Goal: Obtain resource: Download file/media

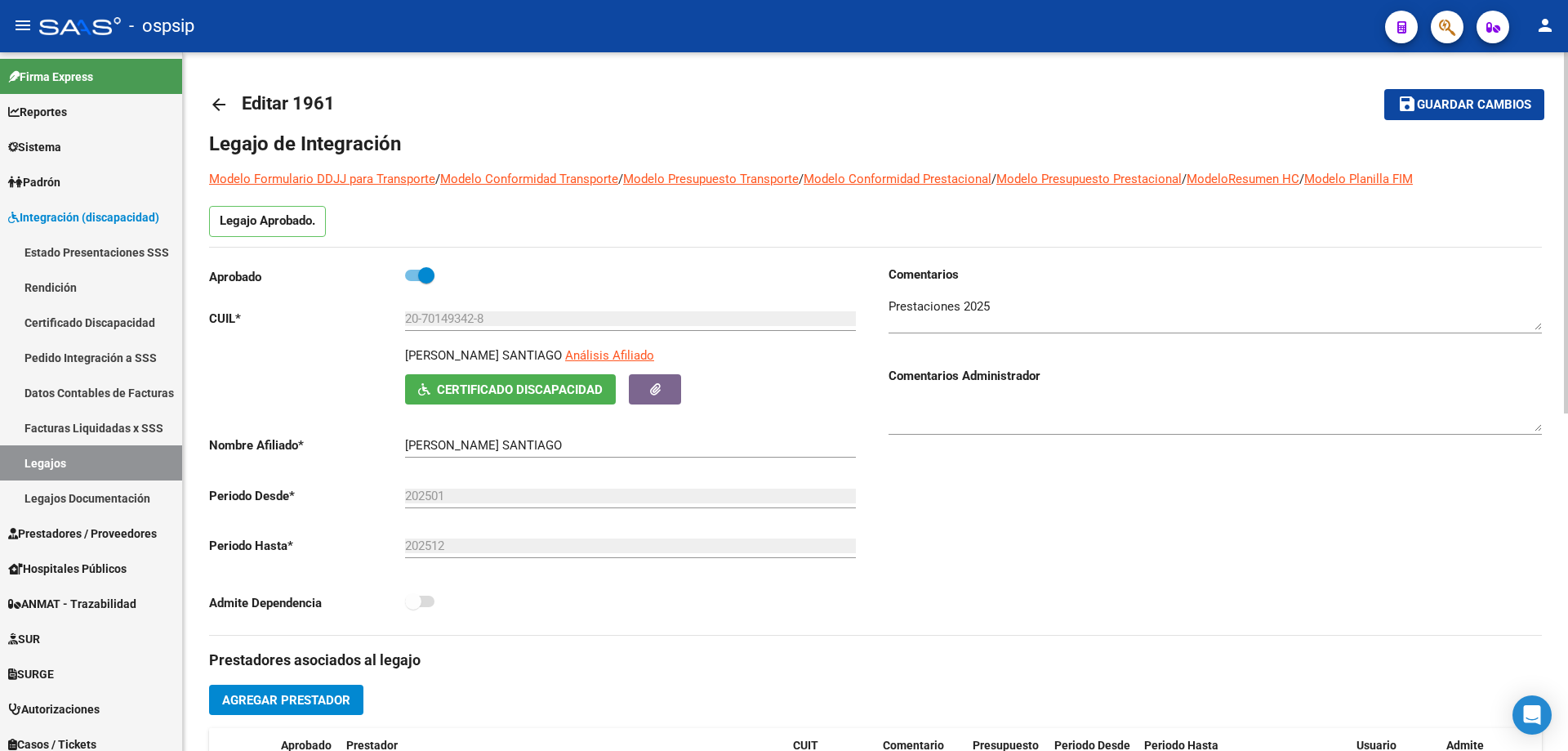
click at [206, 103] on div "arrow_back Editar 1961 save Guardar cambios Legajo de Integración Modelo Formul…" at bounding box center [874, 728] width 1384 height 1352
click at [220, 104] on mat-icon "arrow_back" at bounding box center [218, 104] width 20 height 20
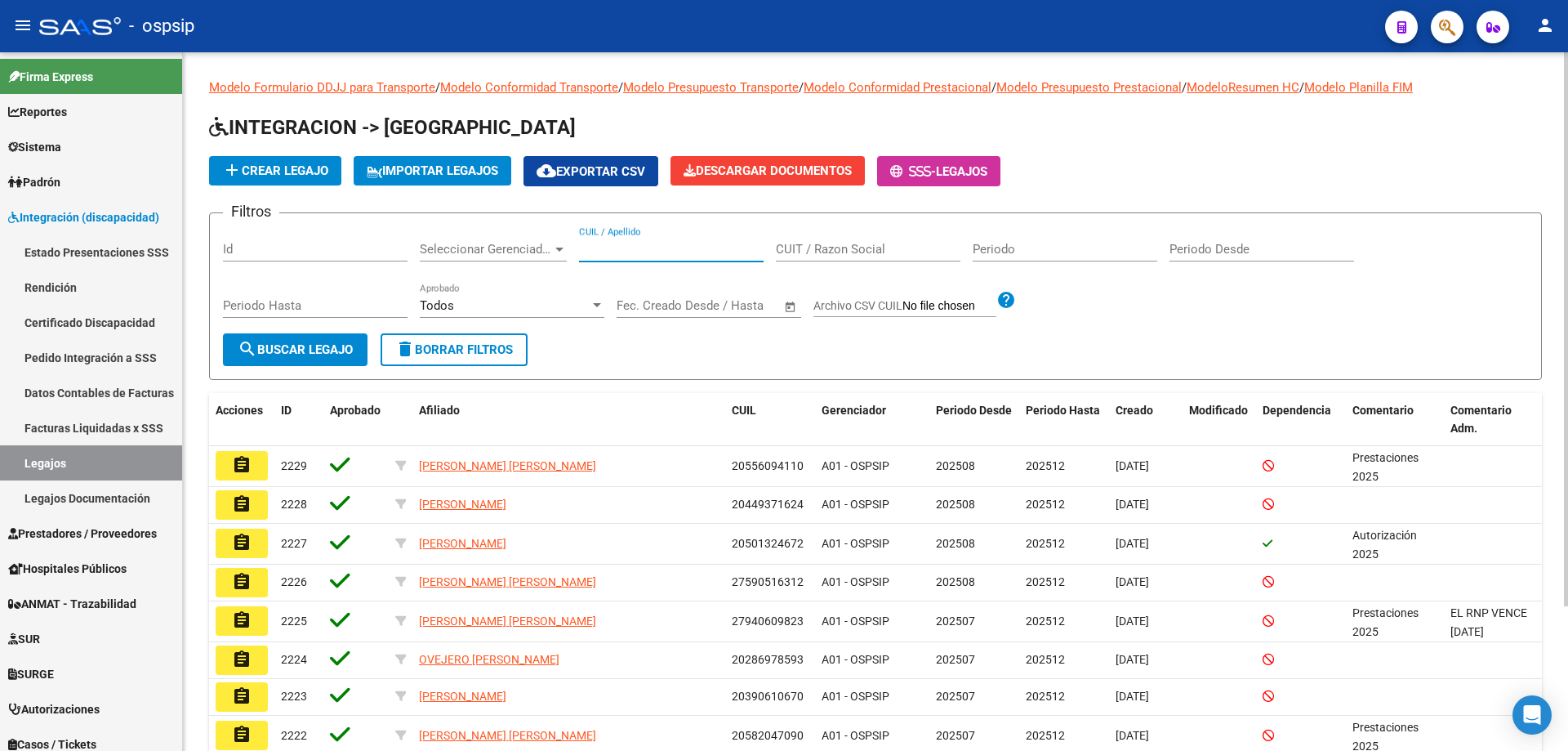
paste input "20536608126"
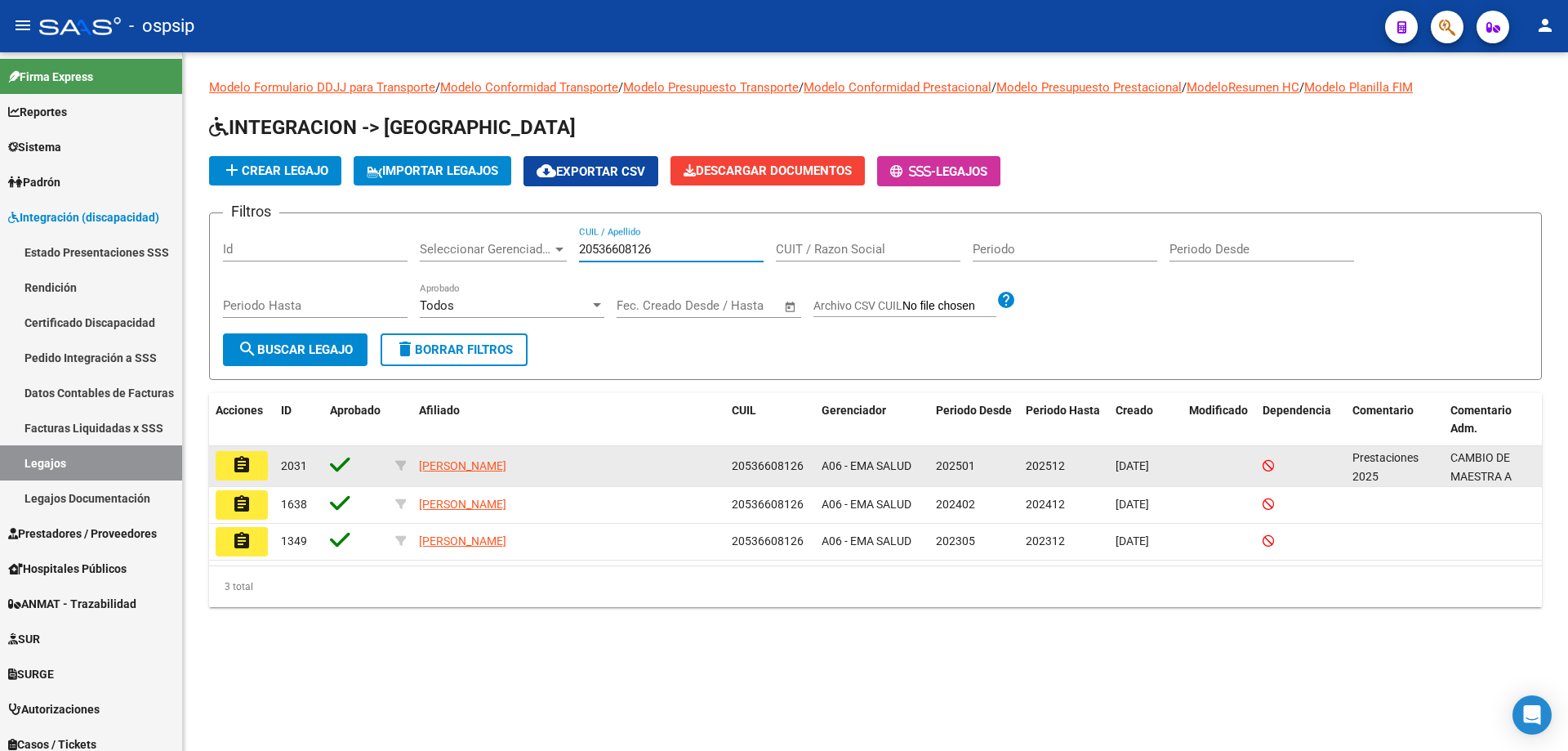
type input "20536608126"
click at [255, 473] on button "assignment" at bounding box center [242, 465] width 52 height 29
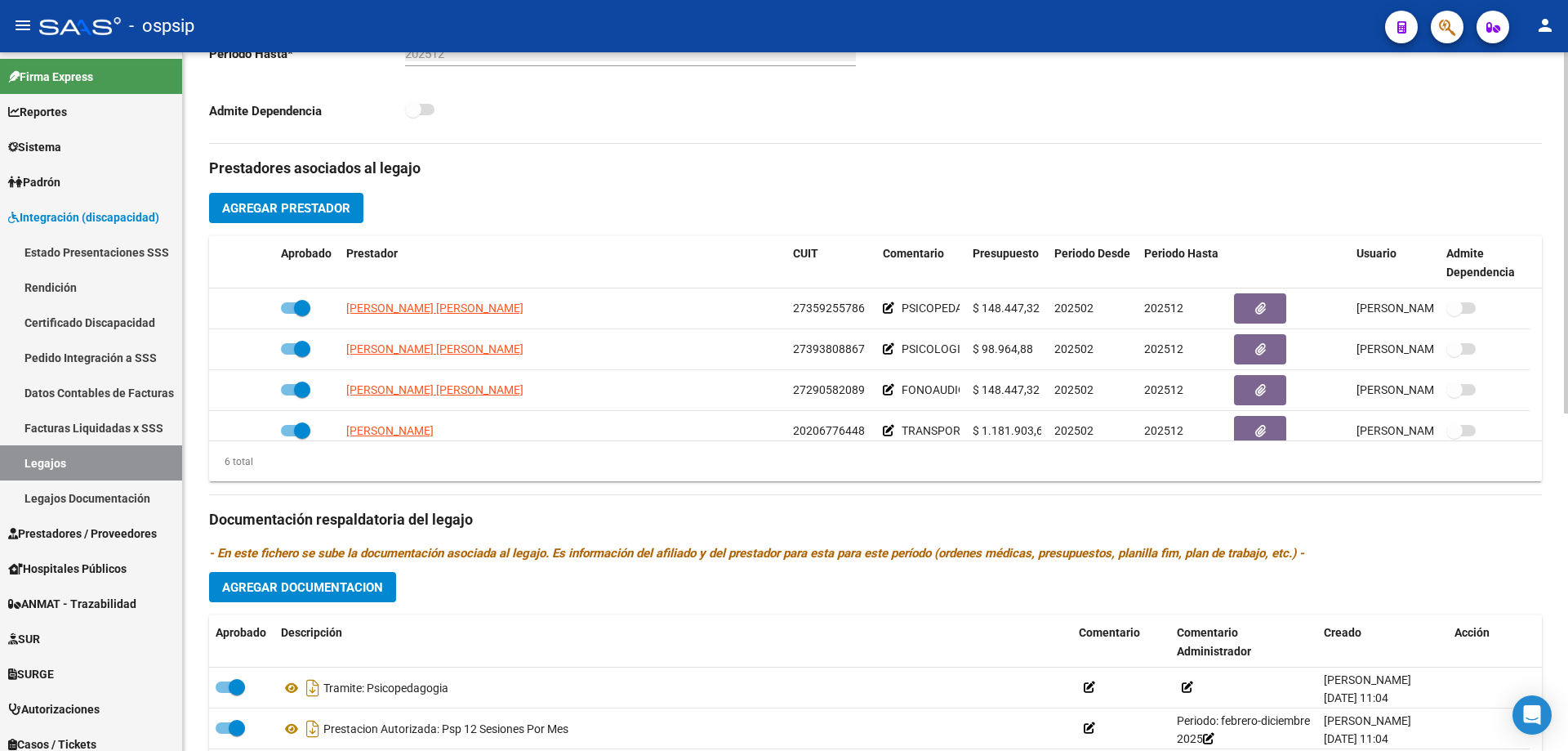
scroll to position [490, 0]
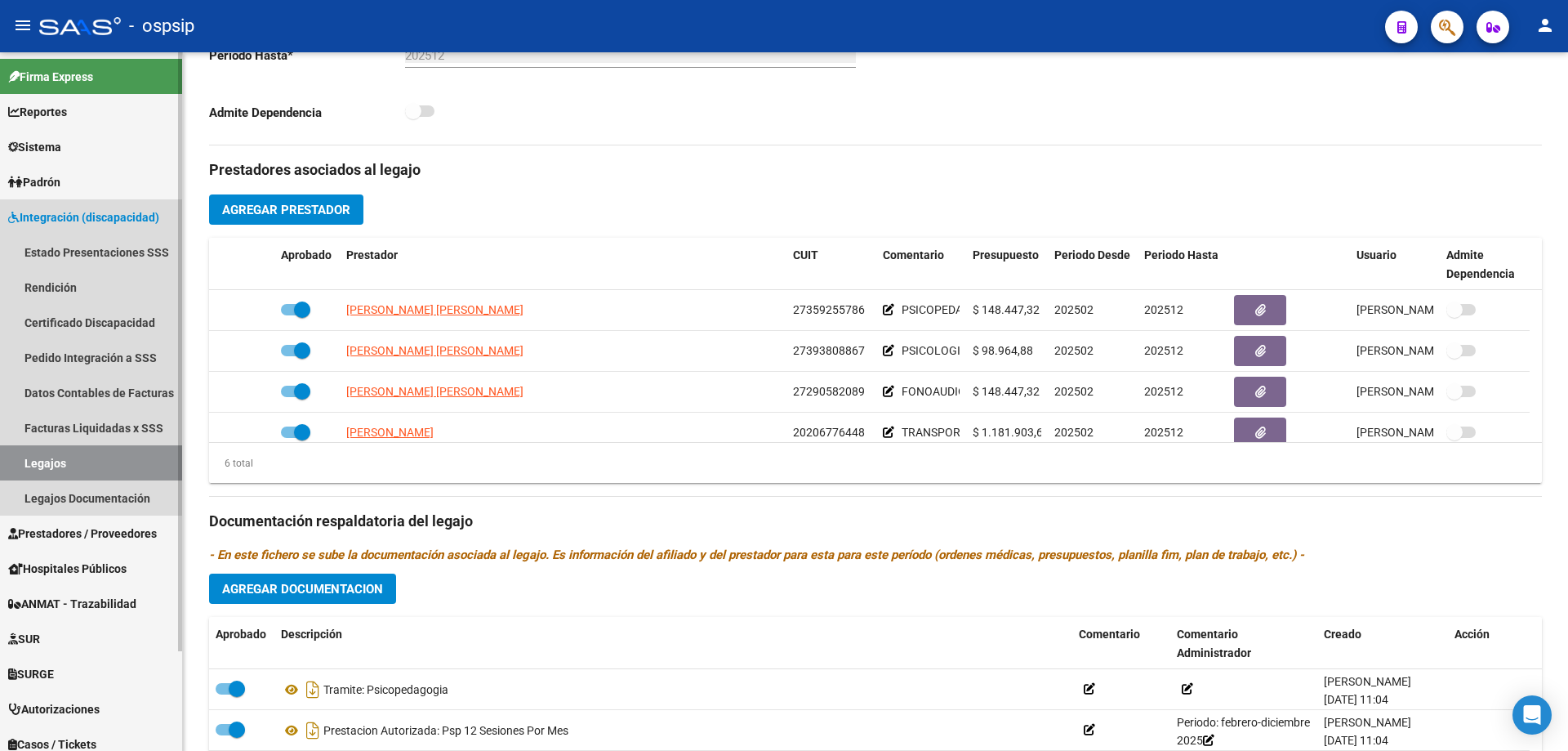
click at [85, 473] on link "Legajos" at bounding box center [91, 462] width 182 height 35
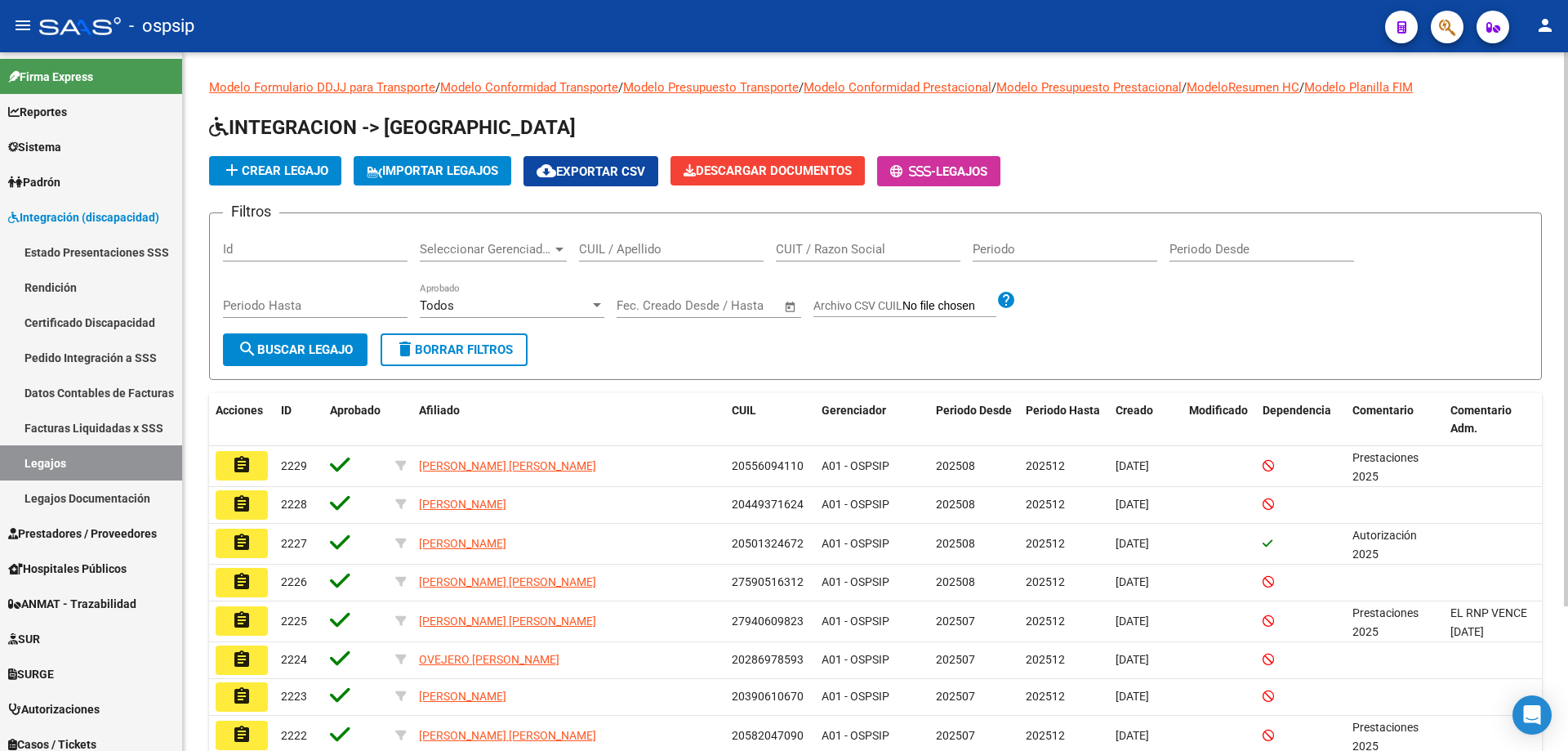
click at [643, 249] on input "CUIL / Apellido" at bounding box center [671, 249] width 185 height 15
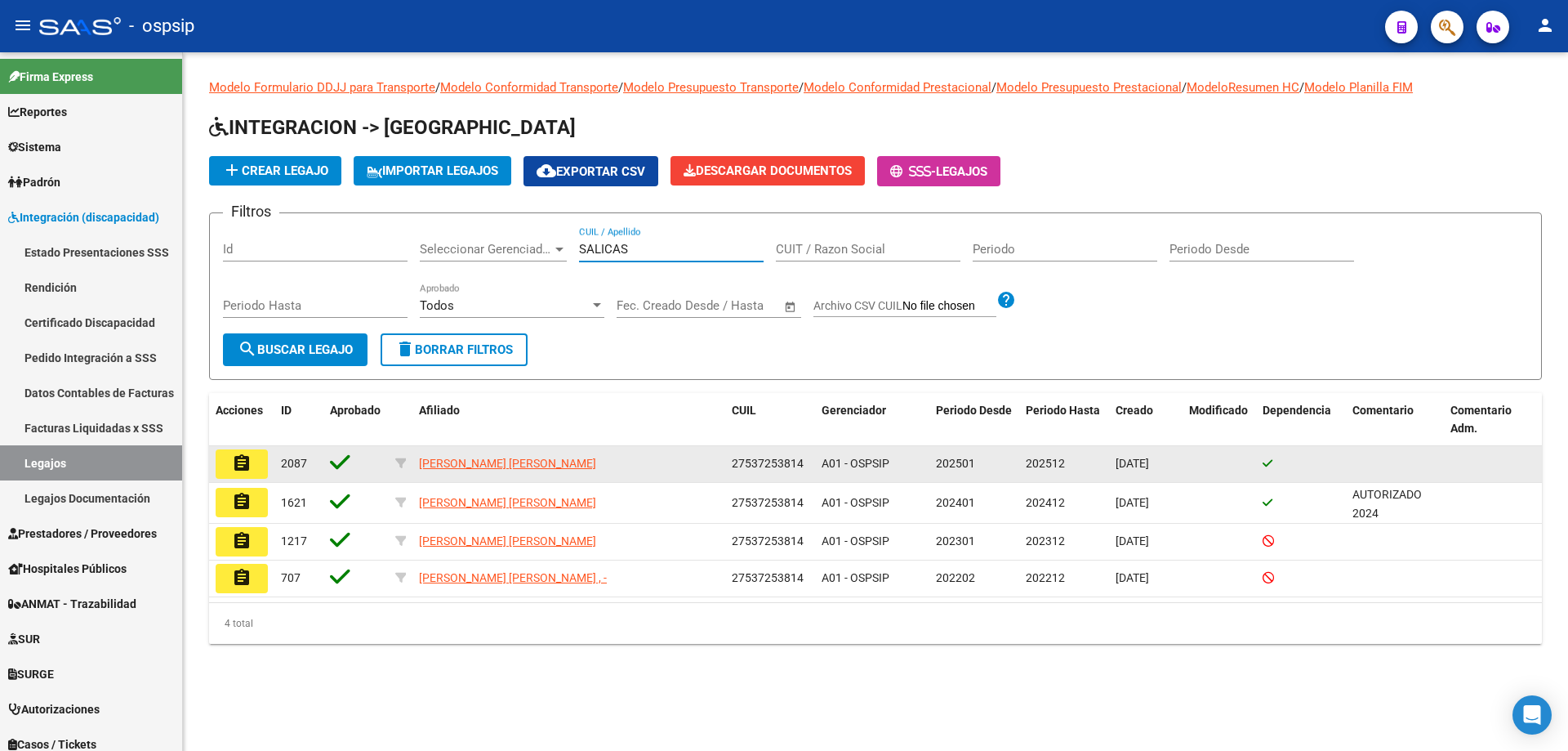
type input "SALICAS"
click at [254, 461] on button "assignment" at bounding box center [242, 463] width 52 height 29
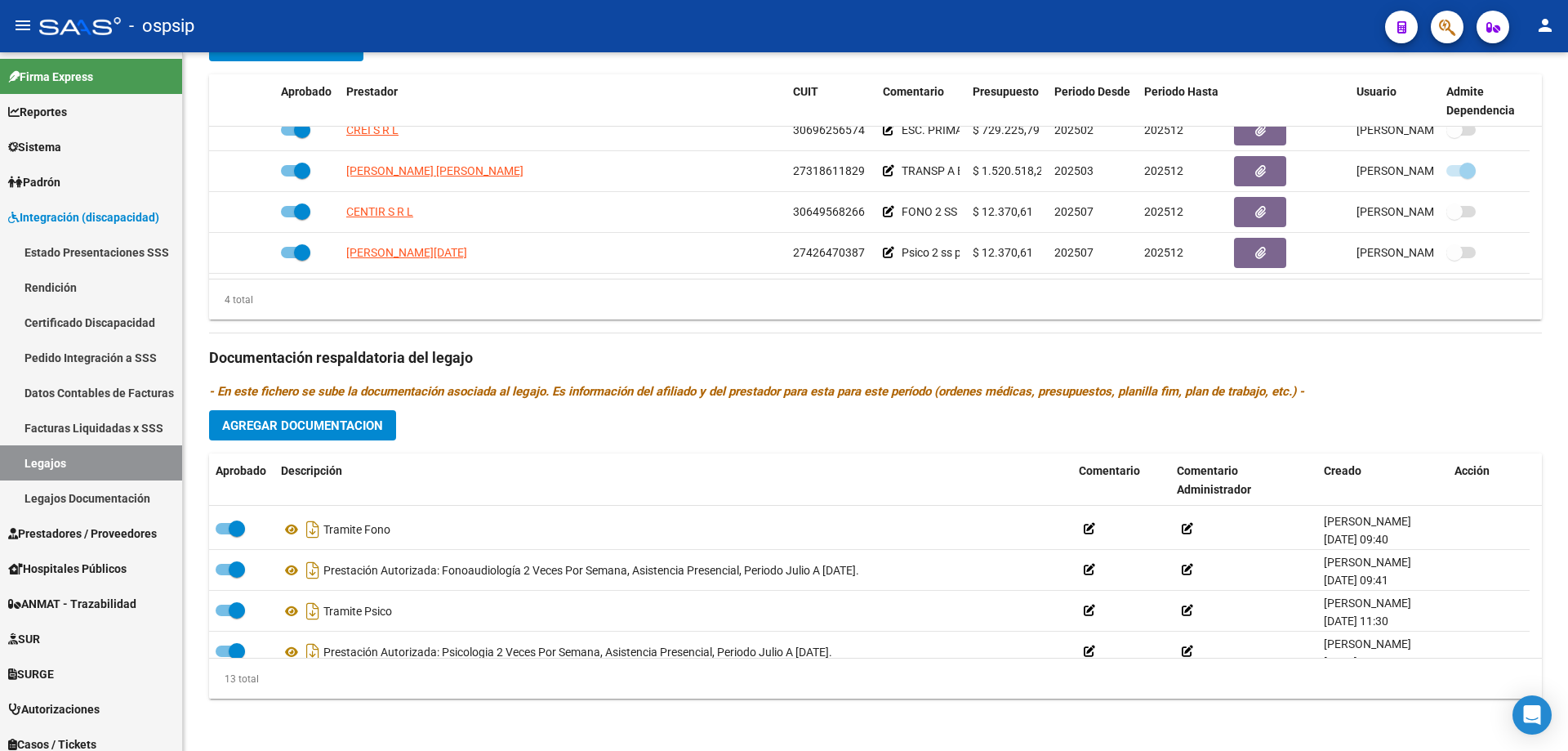
scroll to position [383, 0]
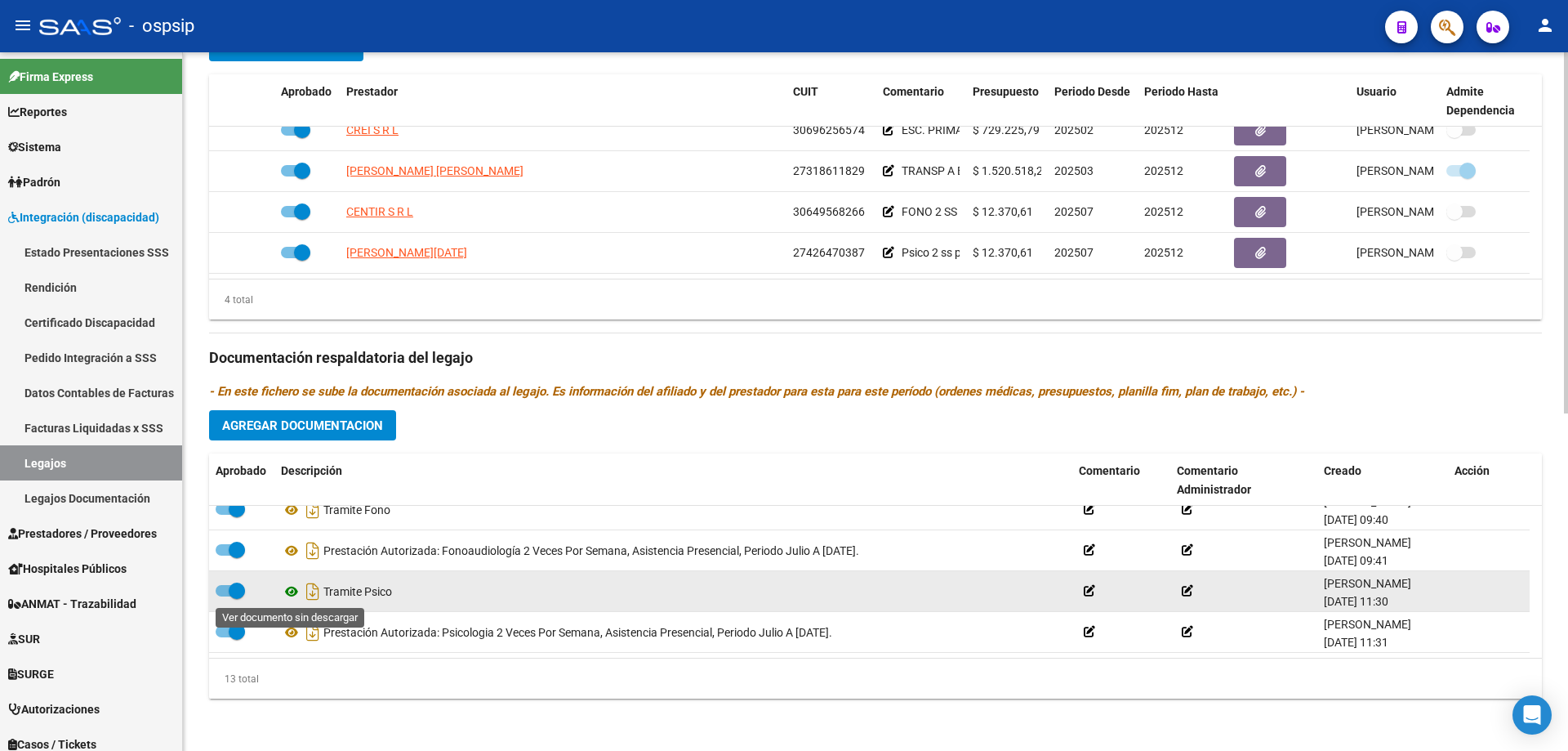
click at [291, 595] on icon at bounding box center [291, 591] width 22 height 20
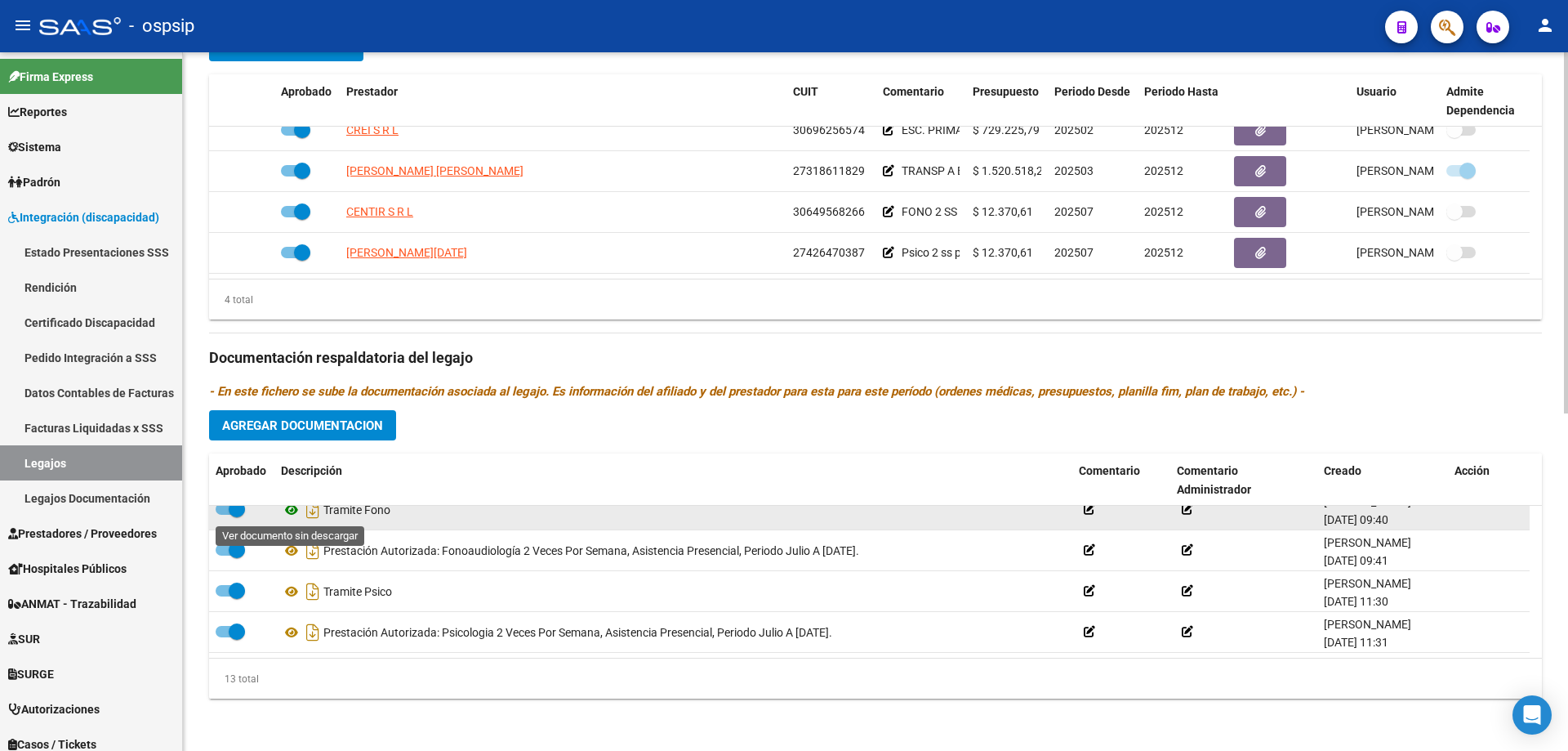
click at [292, 506] on icon at bounding box center [291, 509] width 22 height 20
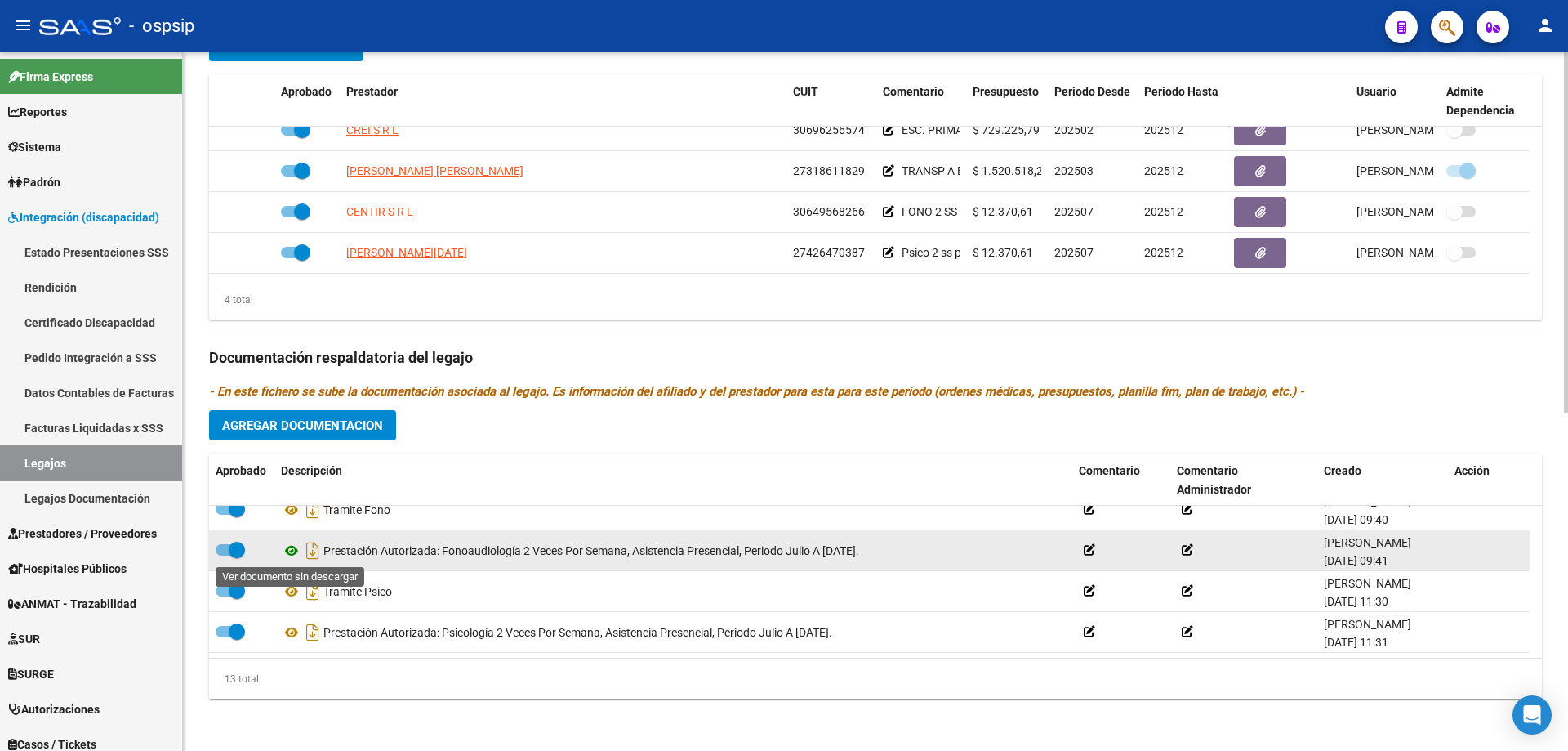
click at [289, 548] on icon at bounding box center [291, 550] width 22 height 20
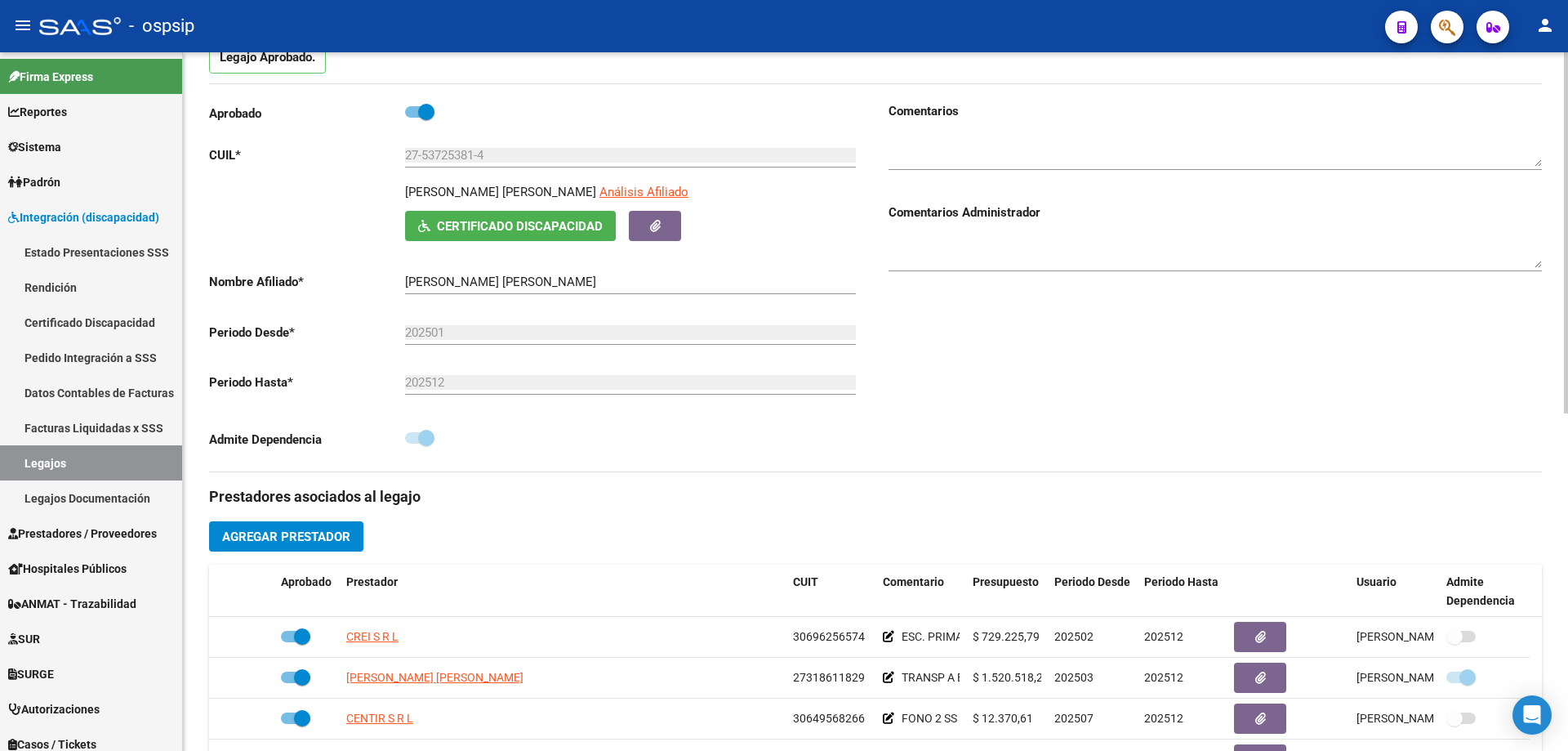
scroll to position [0, 0]
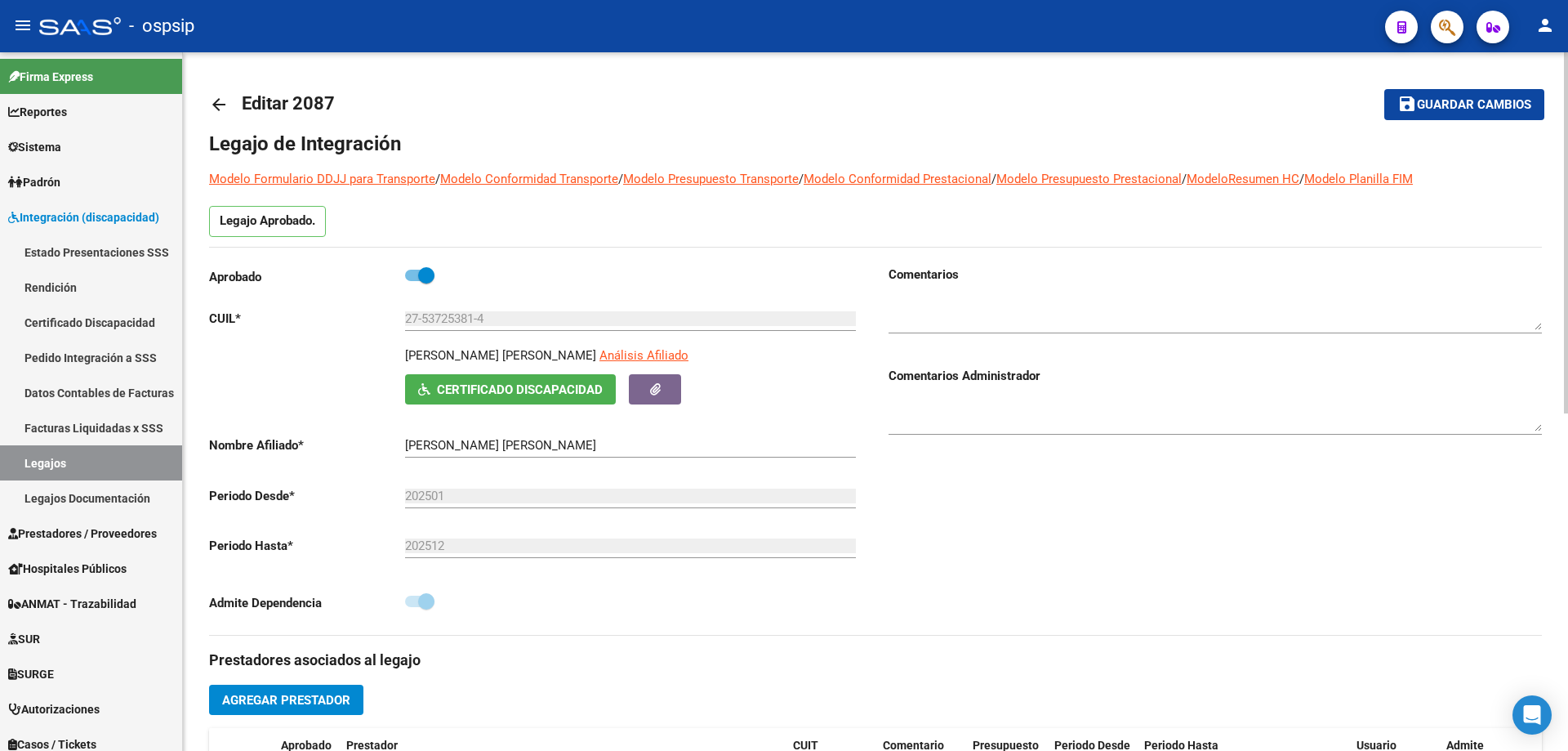
click at [211, 105] on mat-icon "arrow_back" at bounding box center [218, 104] width 20 height 20
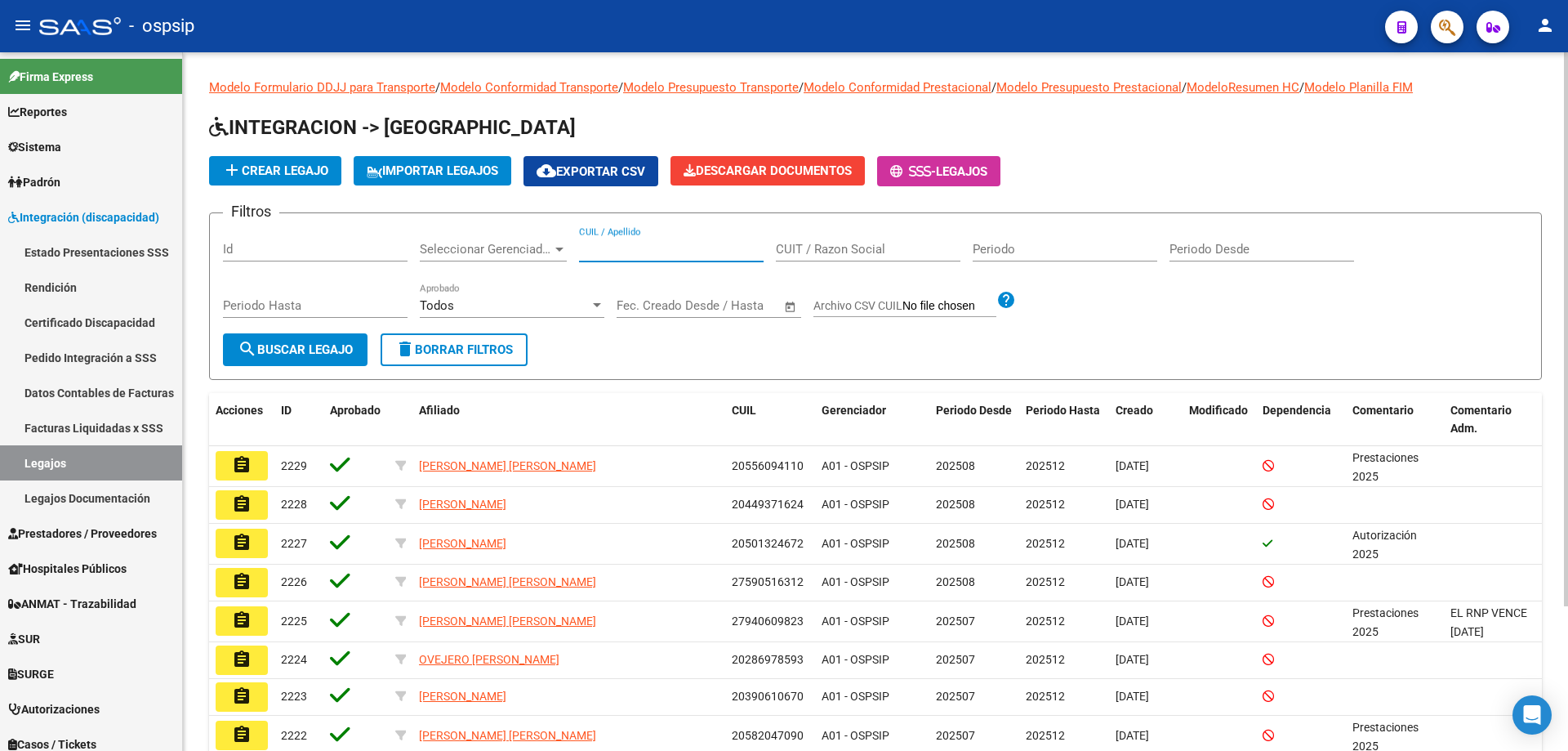
click at [615, 250] on input "CUIL / Apellido" at bounding box center [671, 249] width 185 height 15
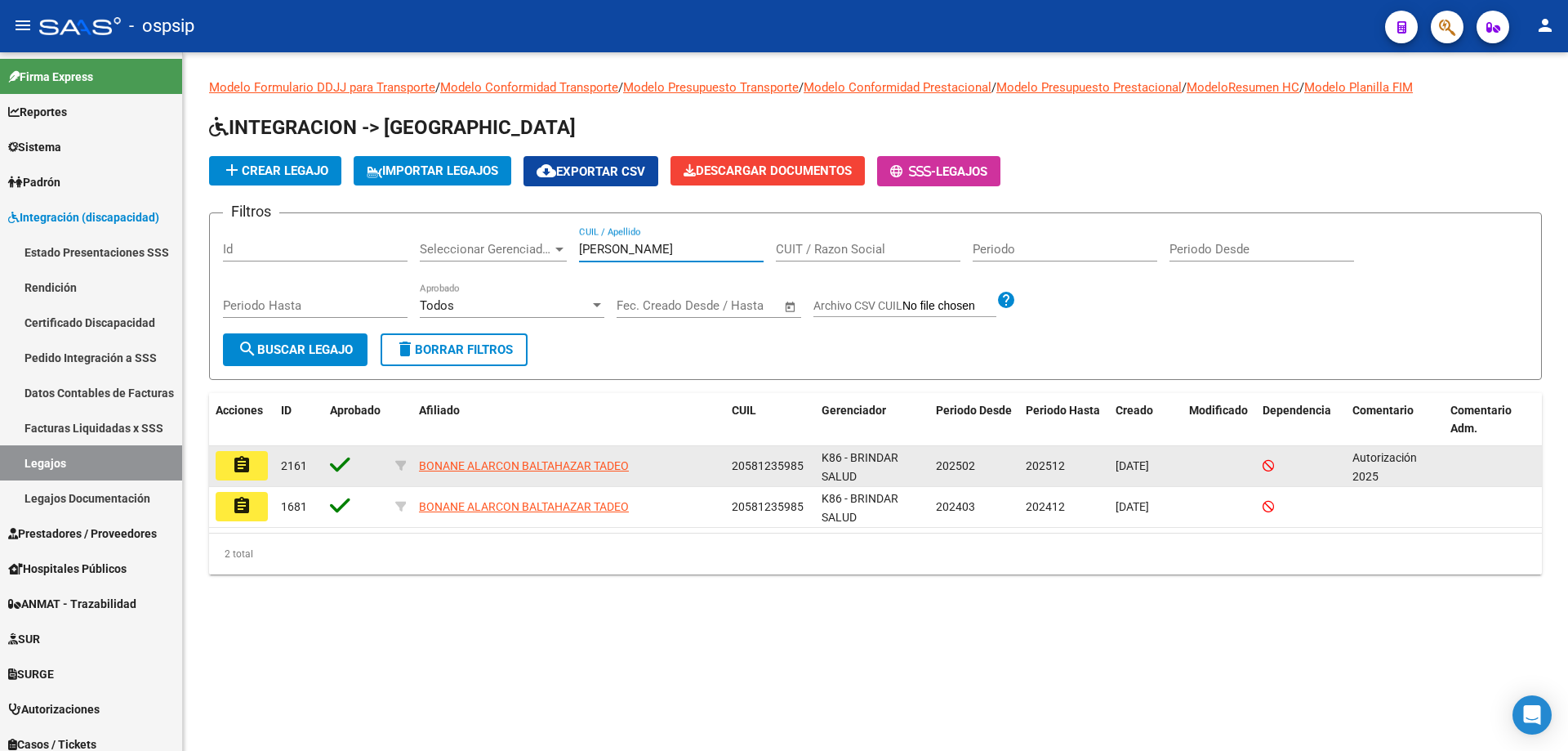
type input "[PERSON_NAME]"
click at [234, 458] on mat-icon "assignment" at bounding box center [241, 464] width 20 height 20
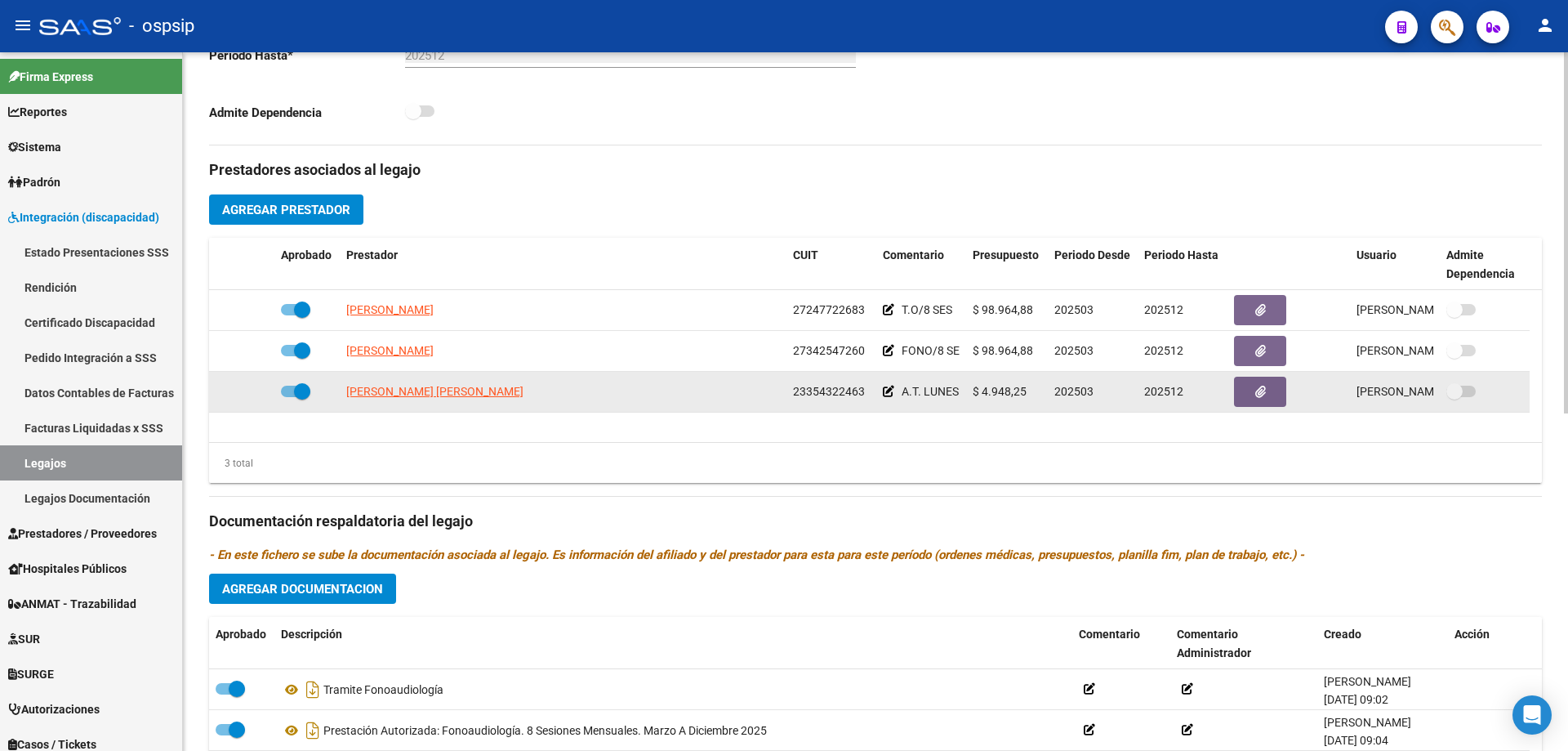
scroll to position [653, 0]
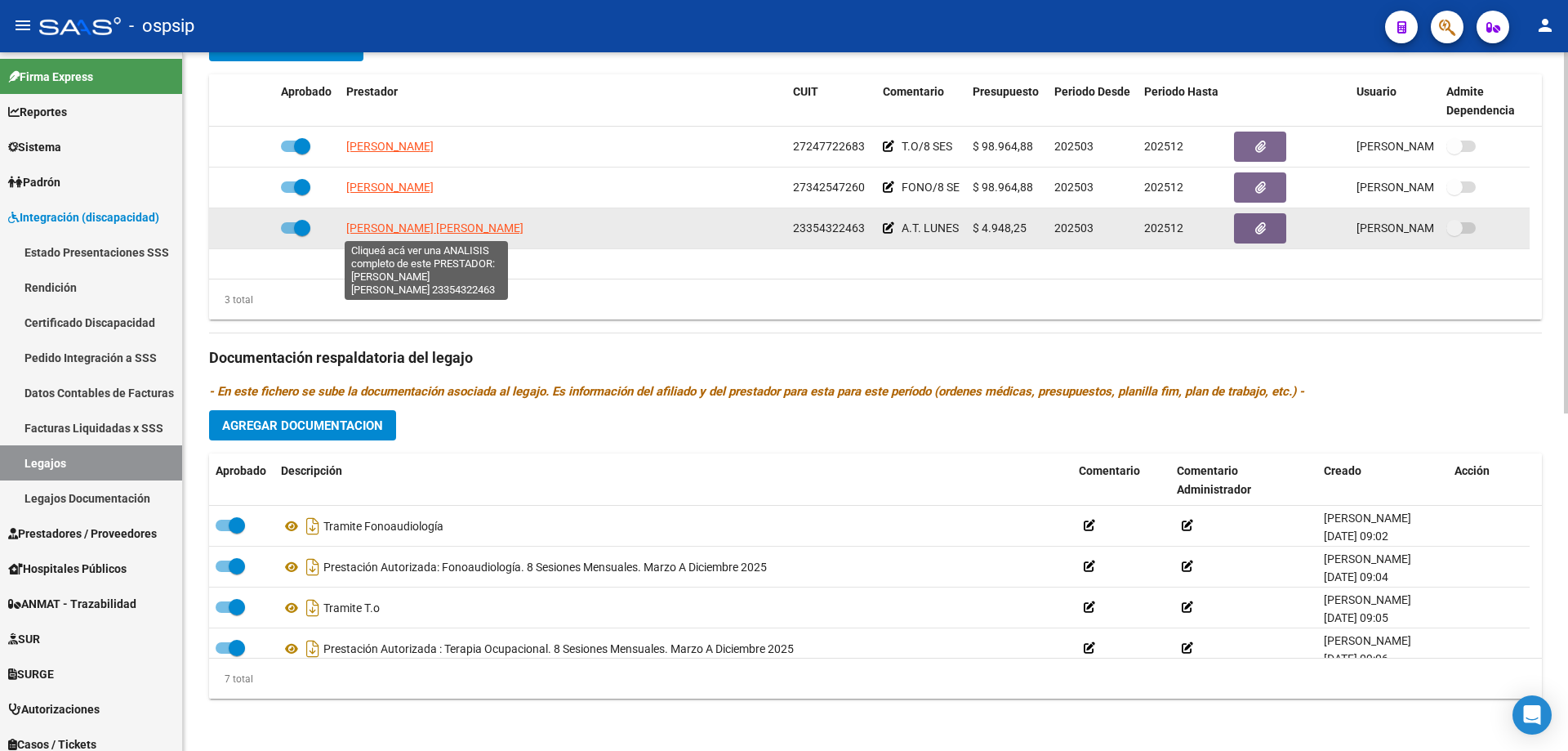
click at [420, 231] on span "[PERSON_NAME] [PERSON_NAME]" at bounding box center [434, 228] width 177 height 13
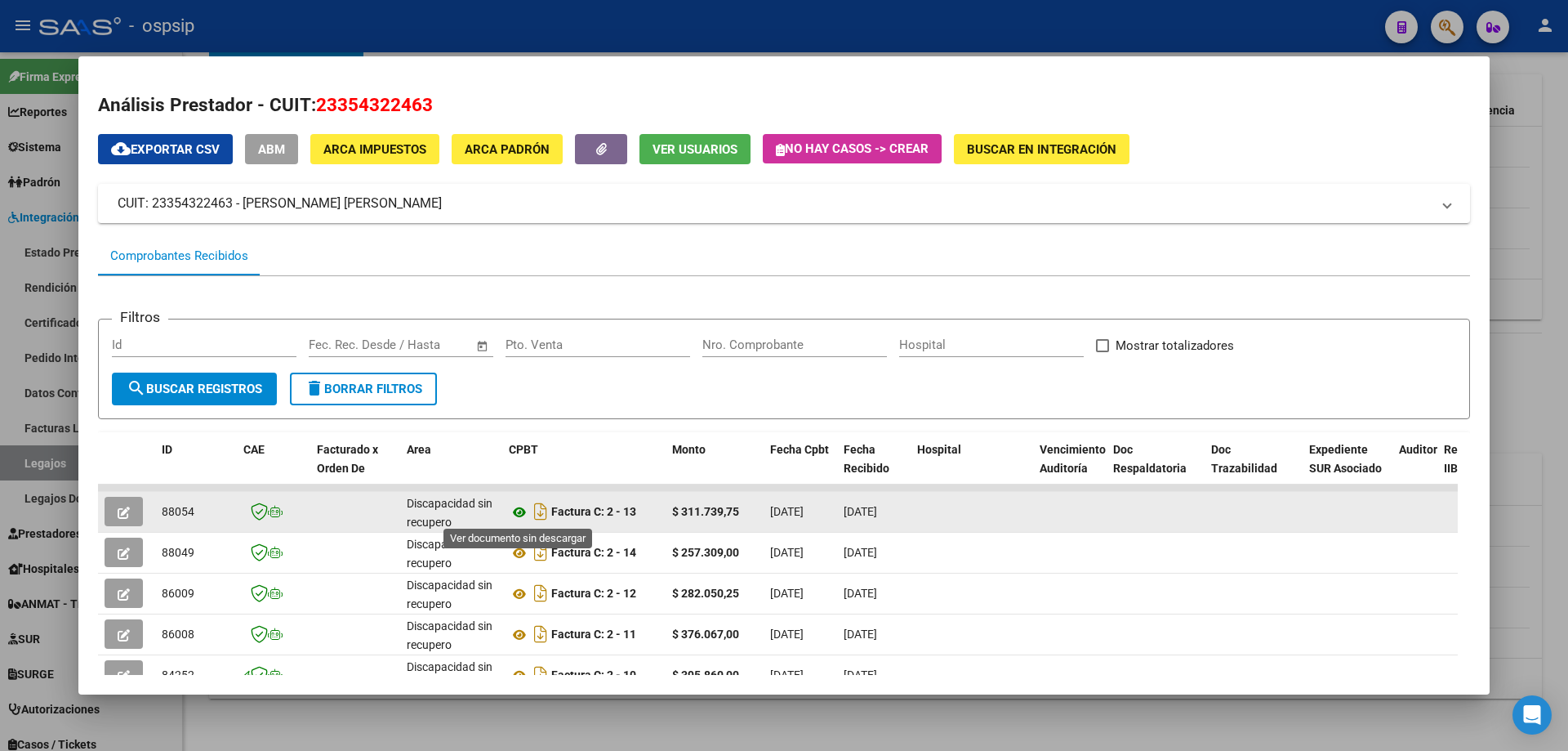
click at [524, 510] on icon at bounding box center [519, 512] width 22 height 20
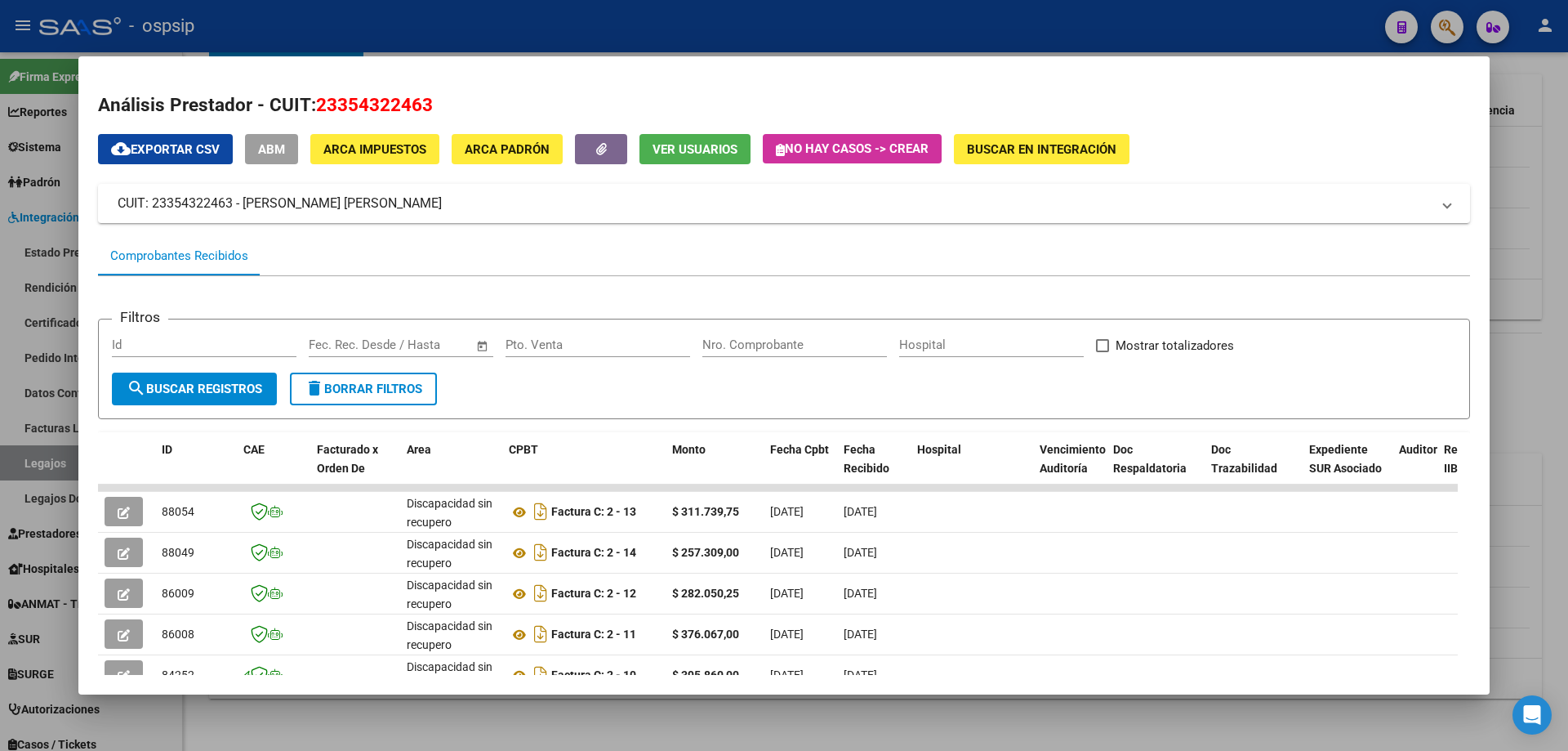
click at [1540, 151] on div at bounding box center [784, 375] width 1568 height 751
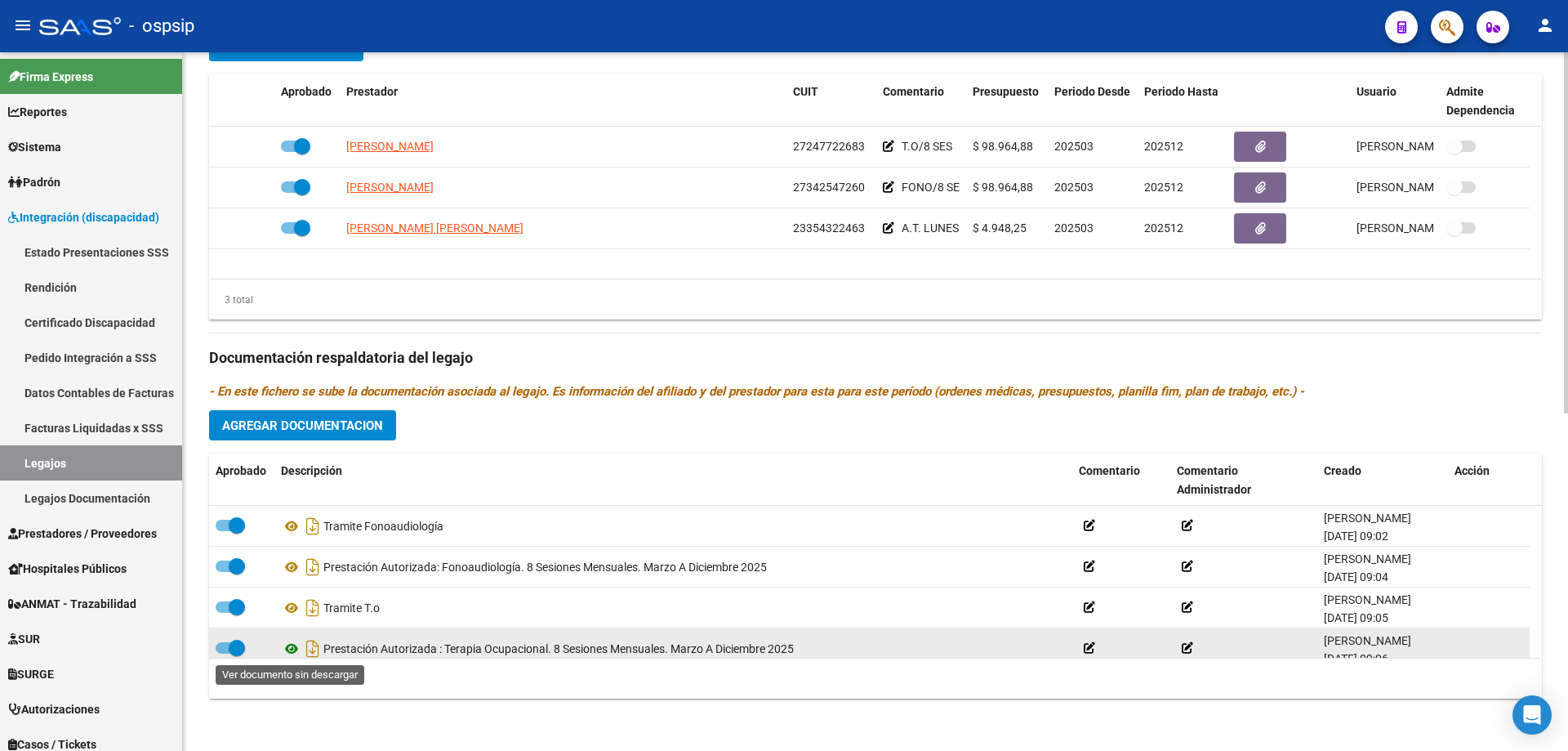
click at [290, 650] on icon at bounding box center [291, 648] width 22 height 20
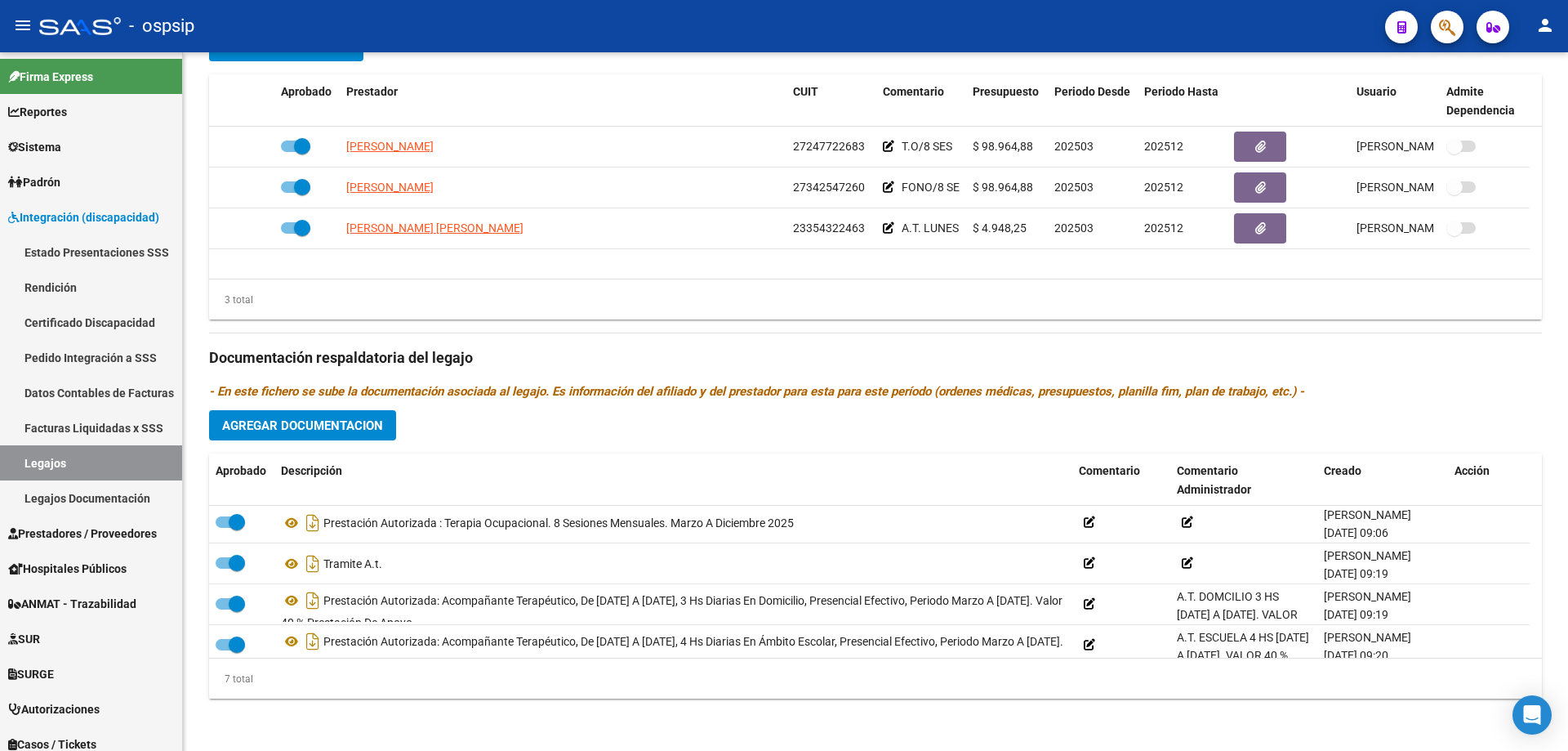
scroll to position [139, 0]
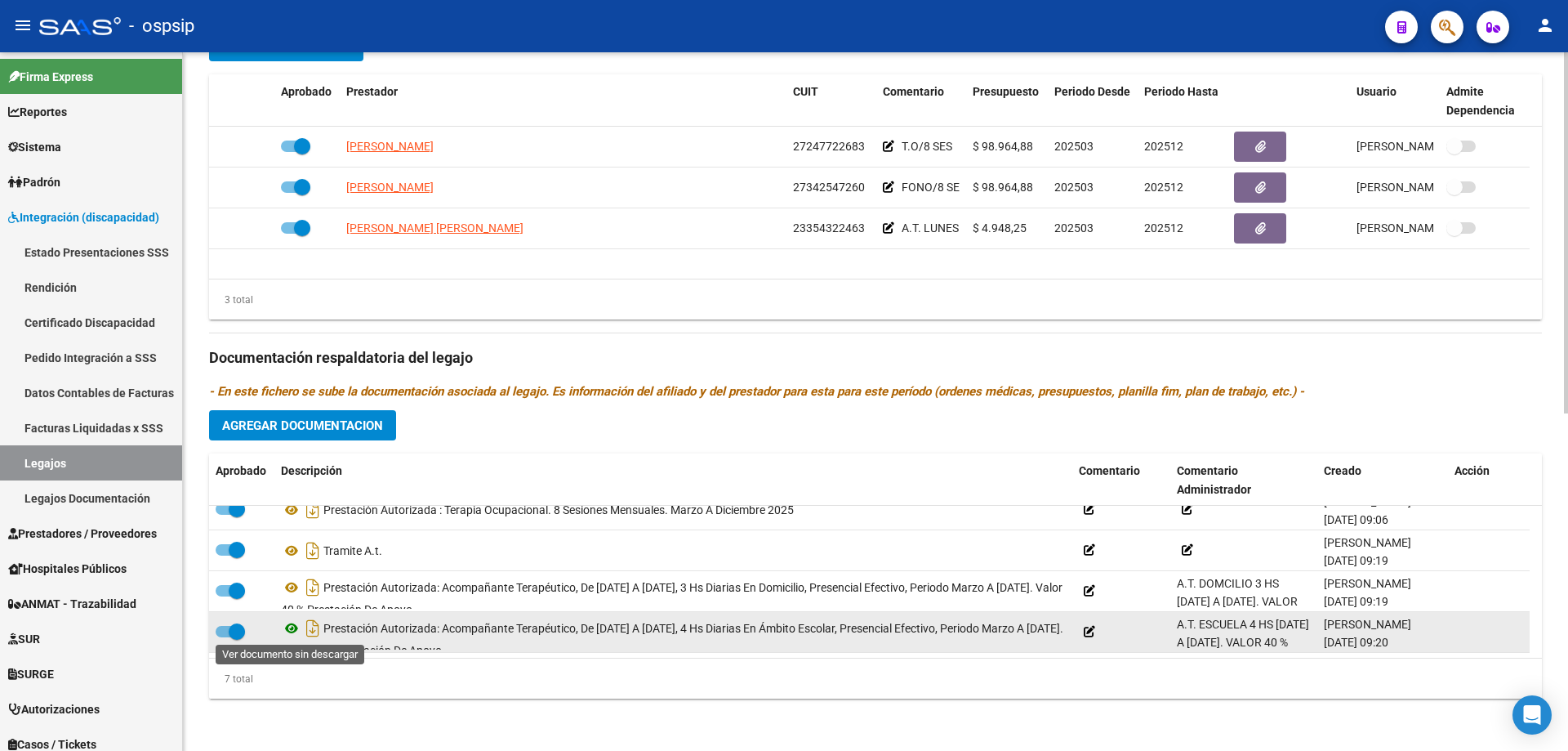
click at [289, 631] on icon at bounding box center [291, 627] width 22 height 20
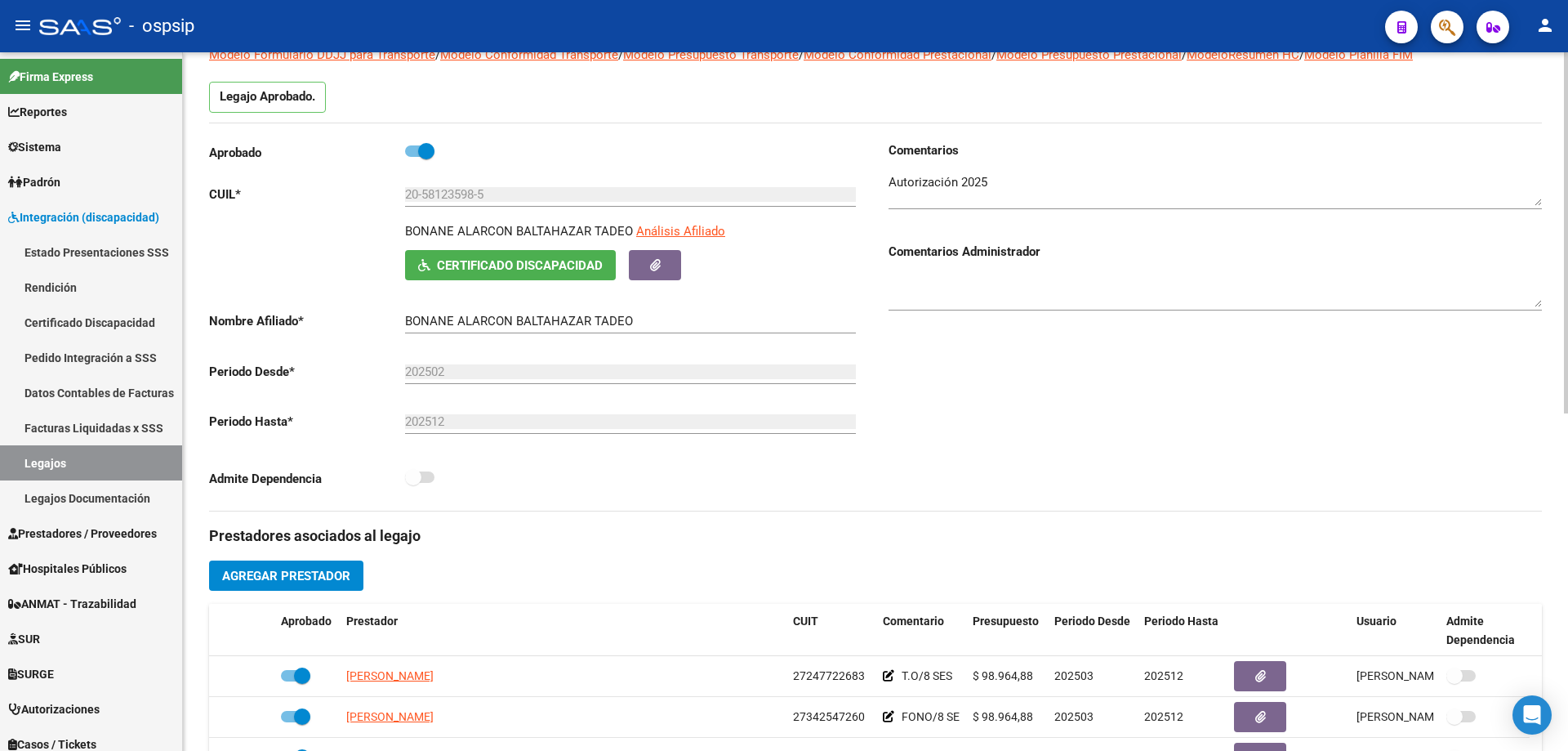
scroll to position [0, 0]
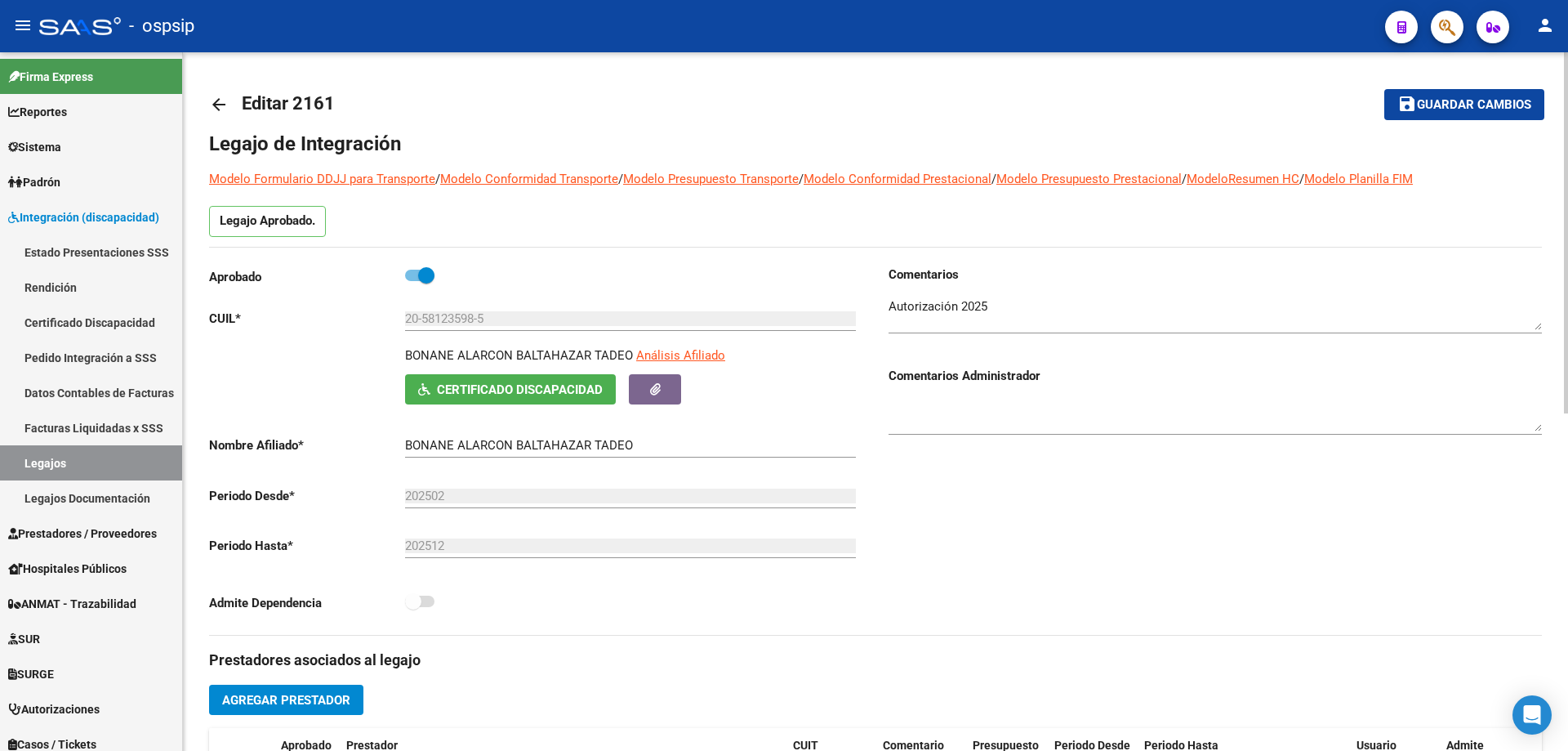
click at [213, 90] on link "arrow_back" at bounding box center [225, 104] width 33 height 38
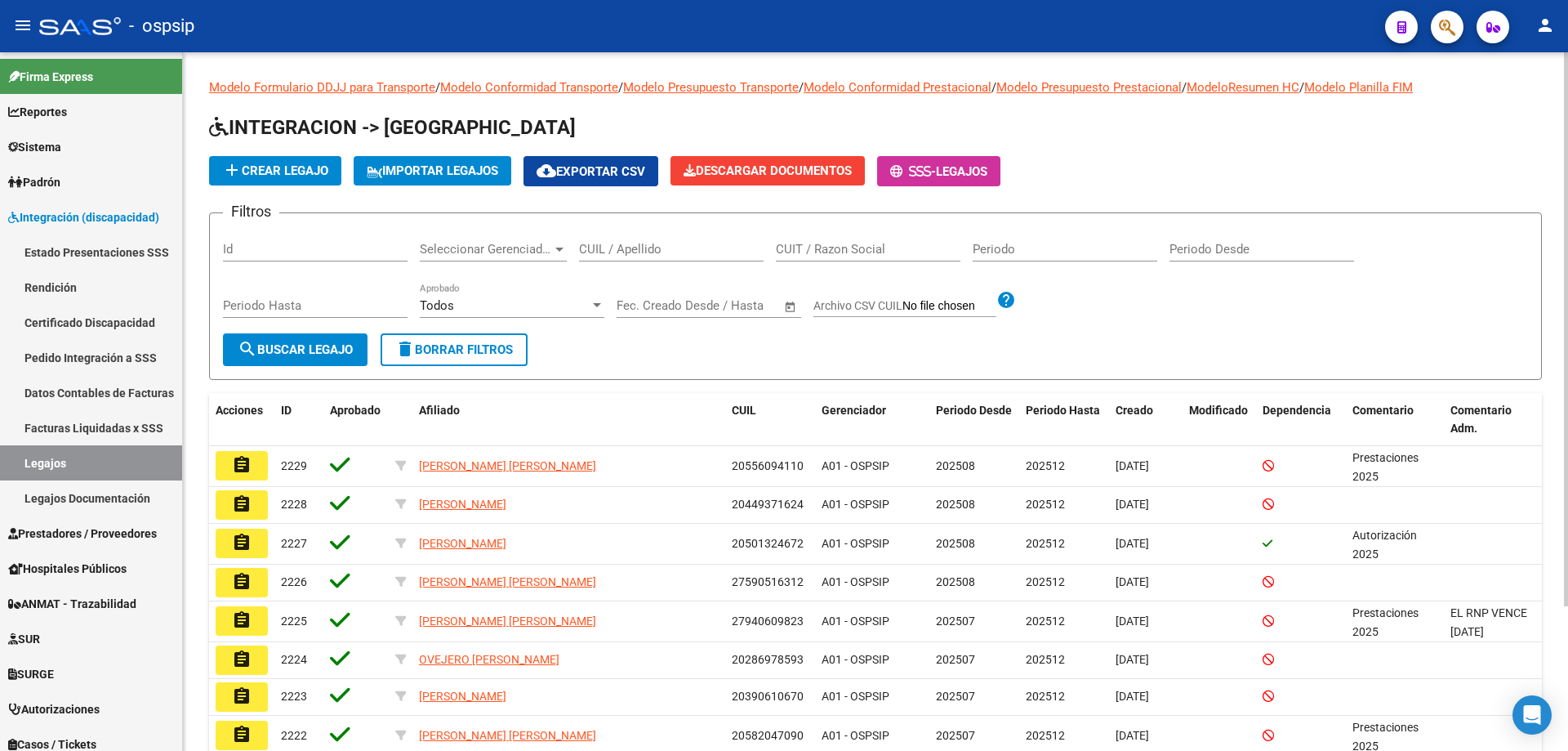
click at [617, 251] on input "CUIL / Apellido" at bounding box center [671, 249] width 185 height 15
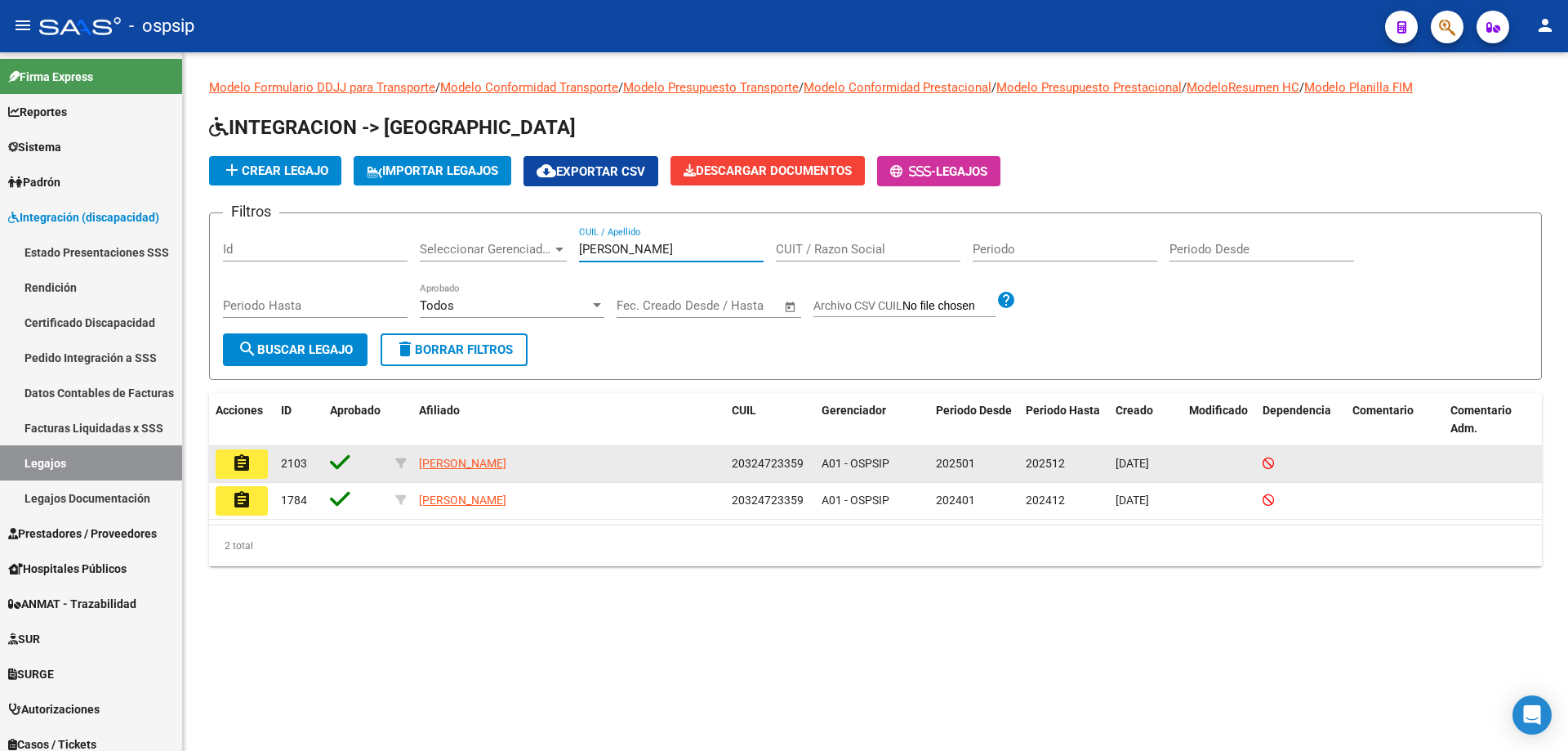
type input "[PERSON_NAME]"
click at [231, 460] on mat-icon "assignment" at bounding box center [241, 462] width 20 height 20
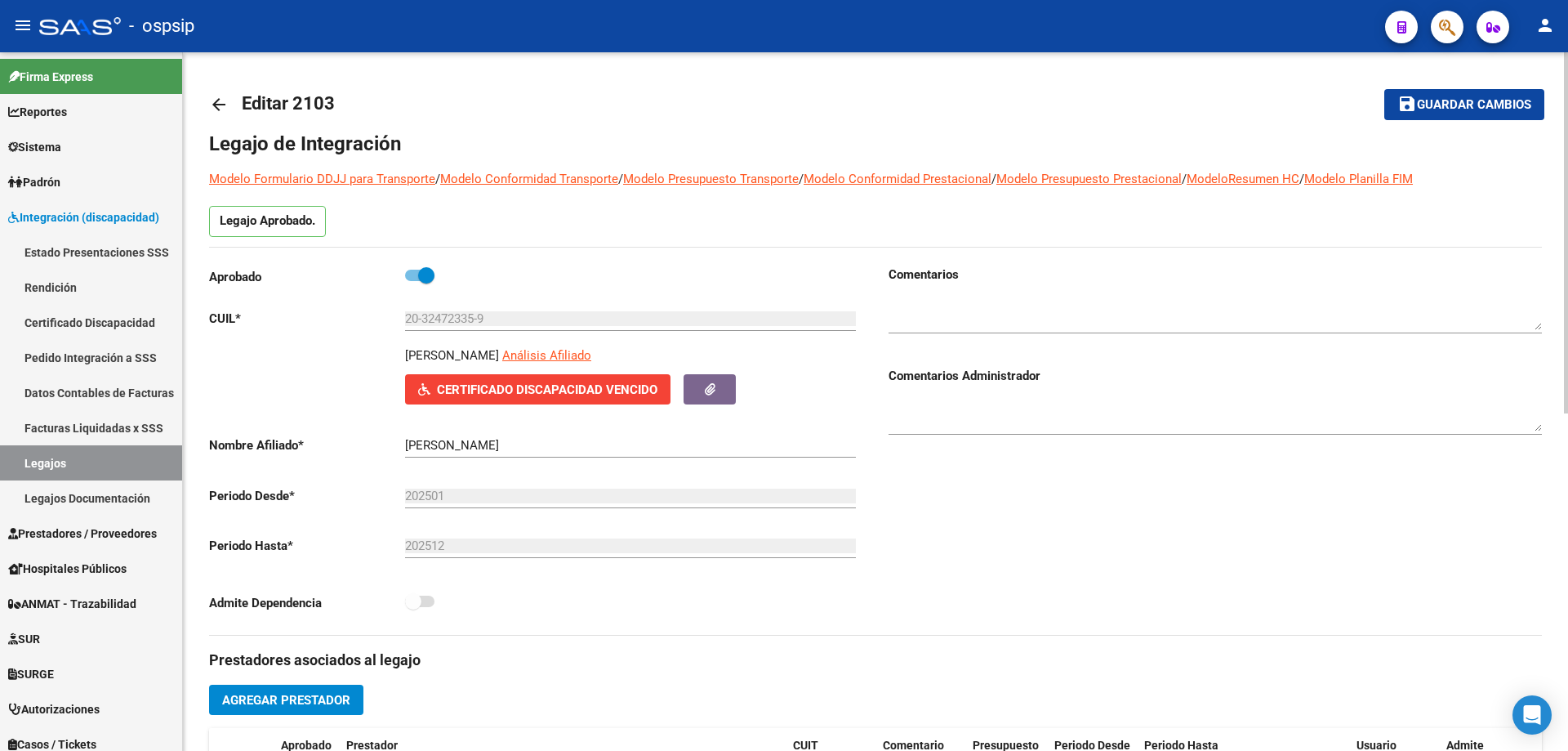
click at [220, 104] on mat-icon "arrow_back" at bounding box center [218, 104] width 20 height 20
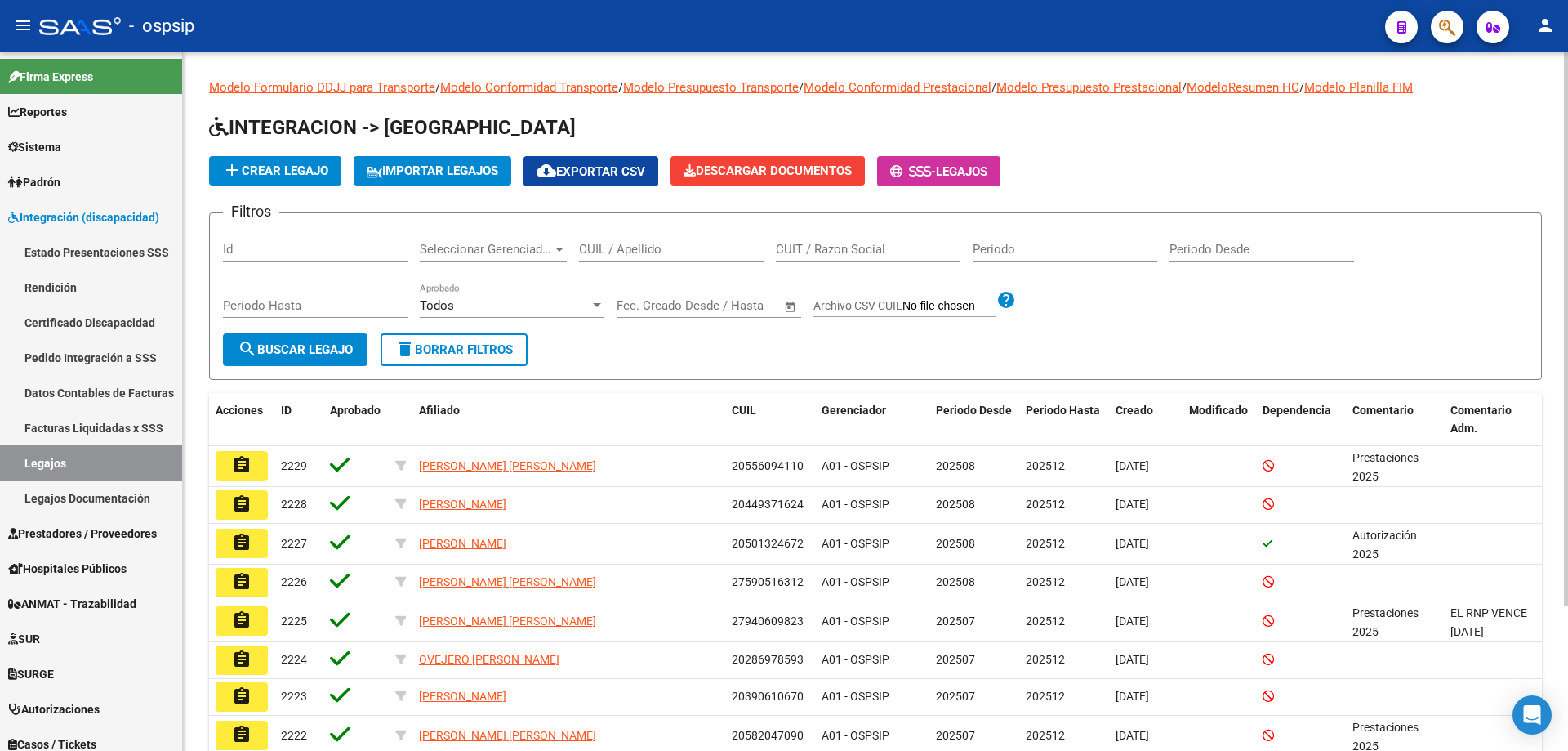
click at [618, 247] on input "CUIL / Apellido" at bounding box center [671, 249] width 185 height 15
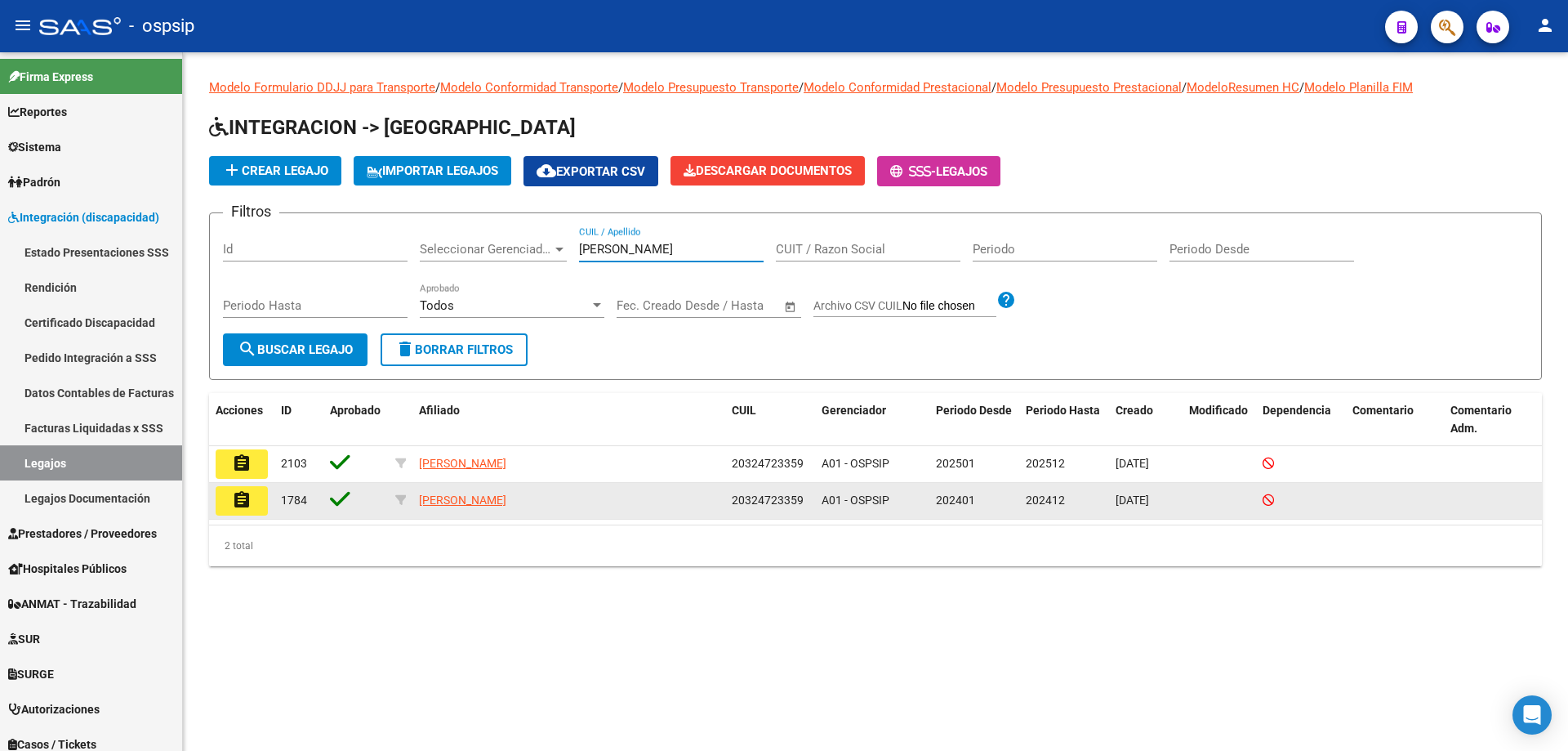
type input "[PERSON_NAME]"
click at [217, 516] on datatable-body-cell "assignment" at bounding box center [242, 501] width 66 height 36
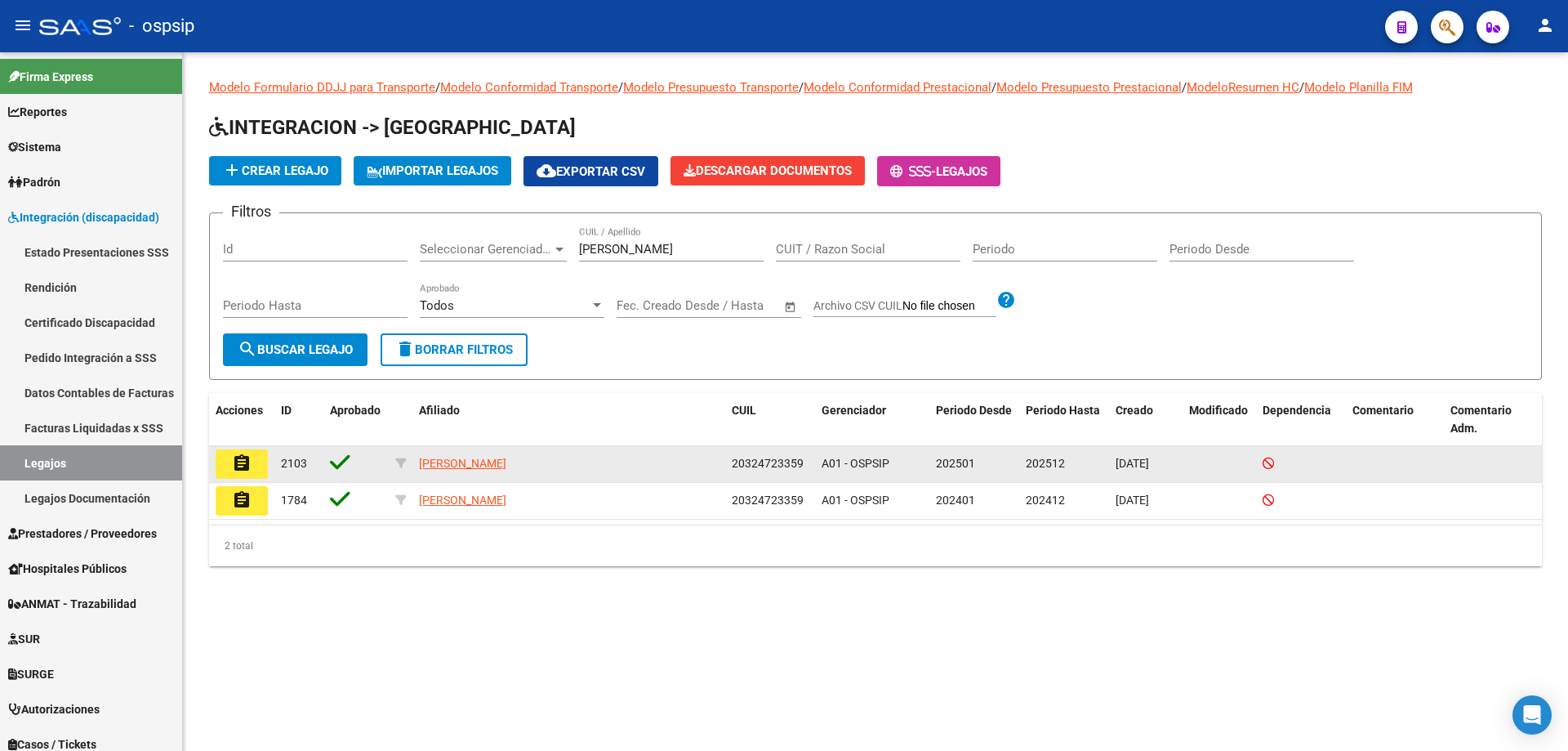
click at [231, 467] on button "assignment" at bounding box center [242, 463] width 52 height 29
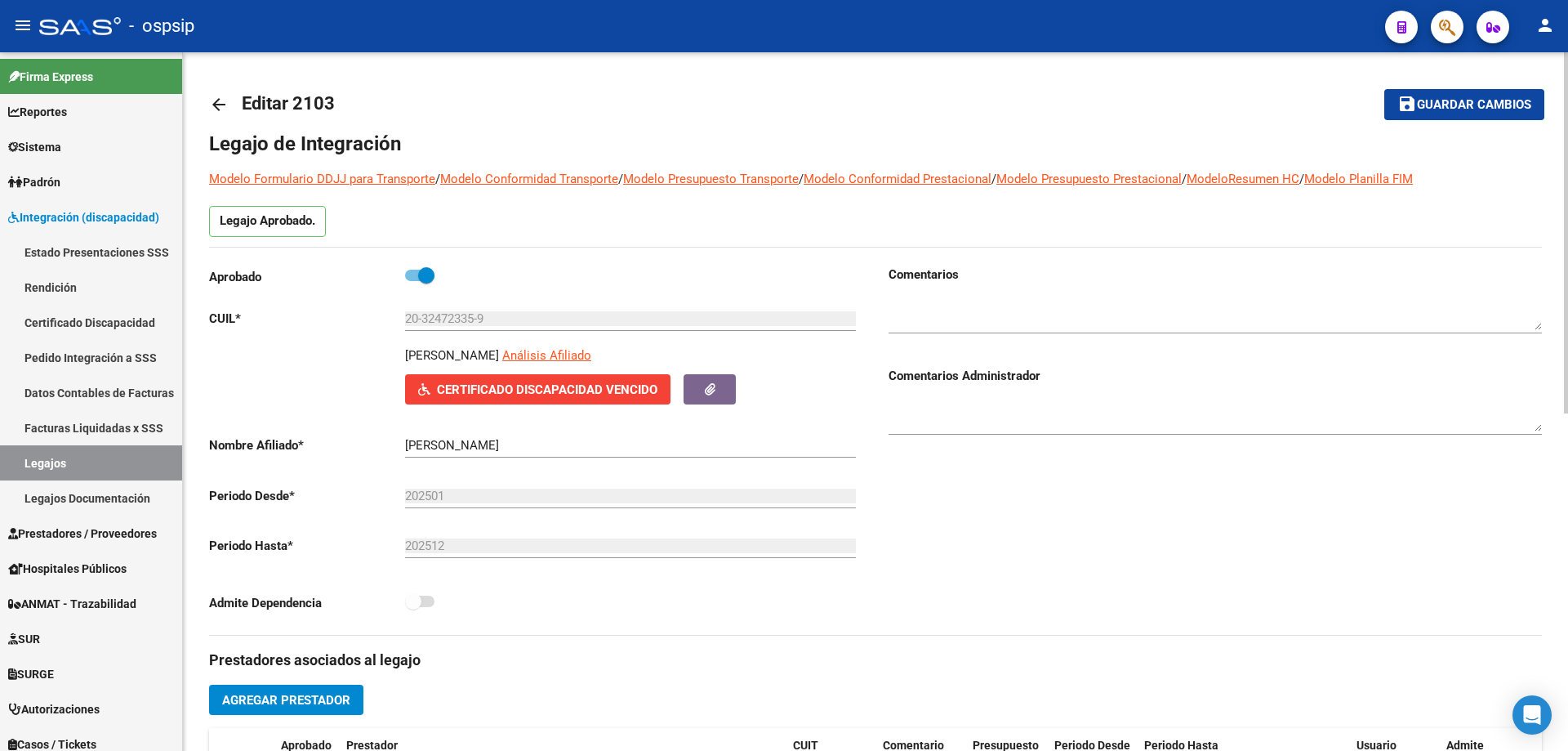
click at [216, 108] on mat-icon "arrow_back" at bounding box center [218, 104] width 20 height 20
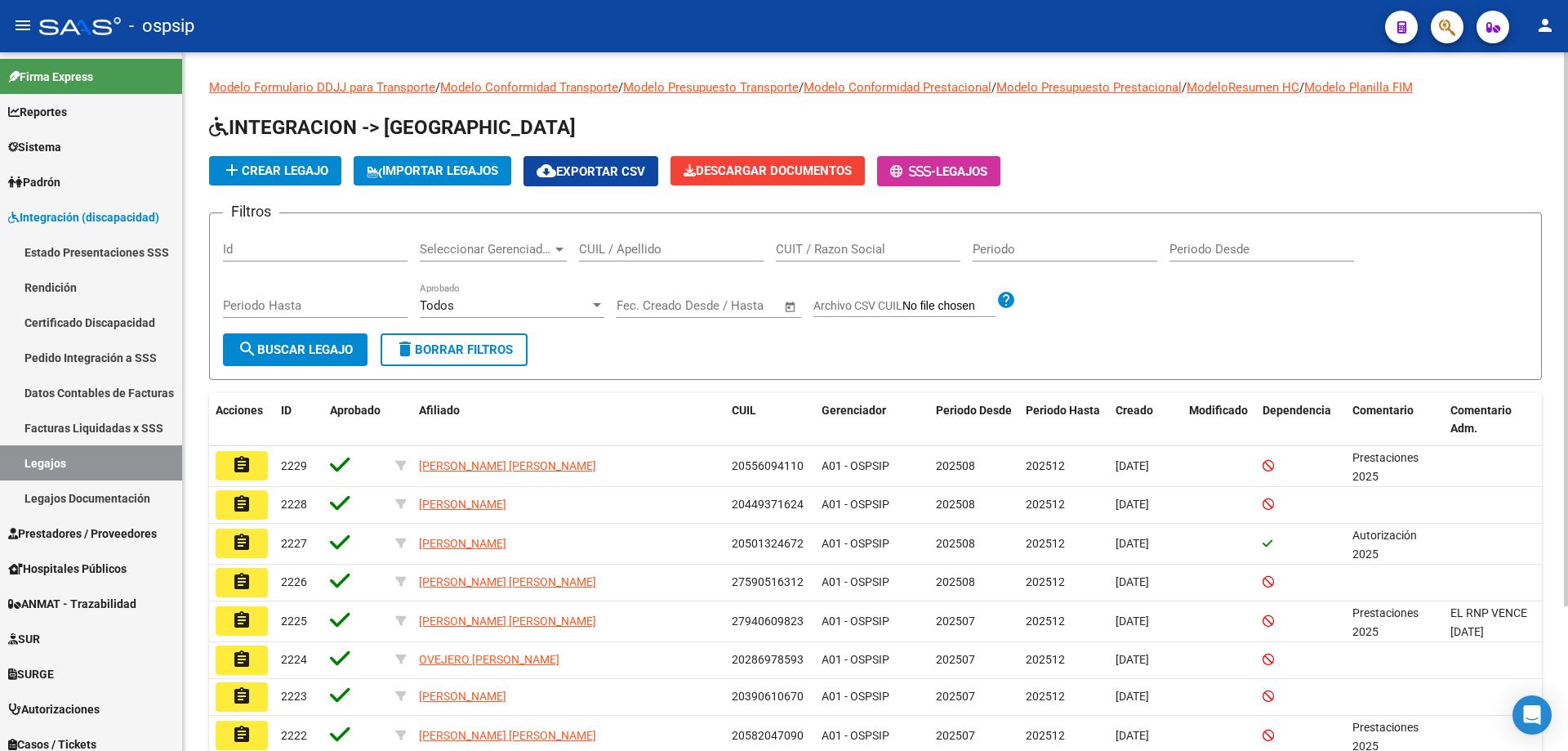
click at [629, 248] on input "CUIL / Apellido" at bounding box center [671, 249] width 185 height 15
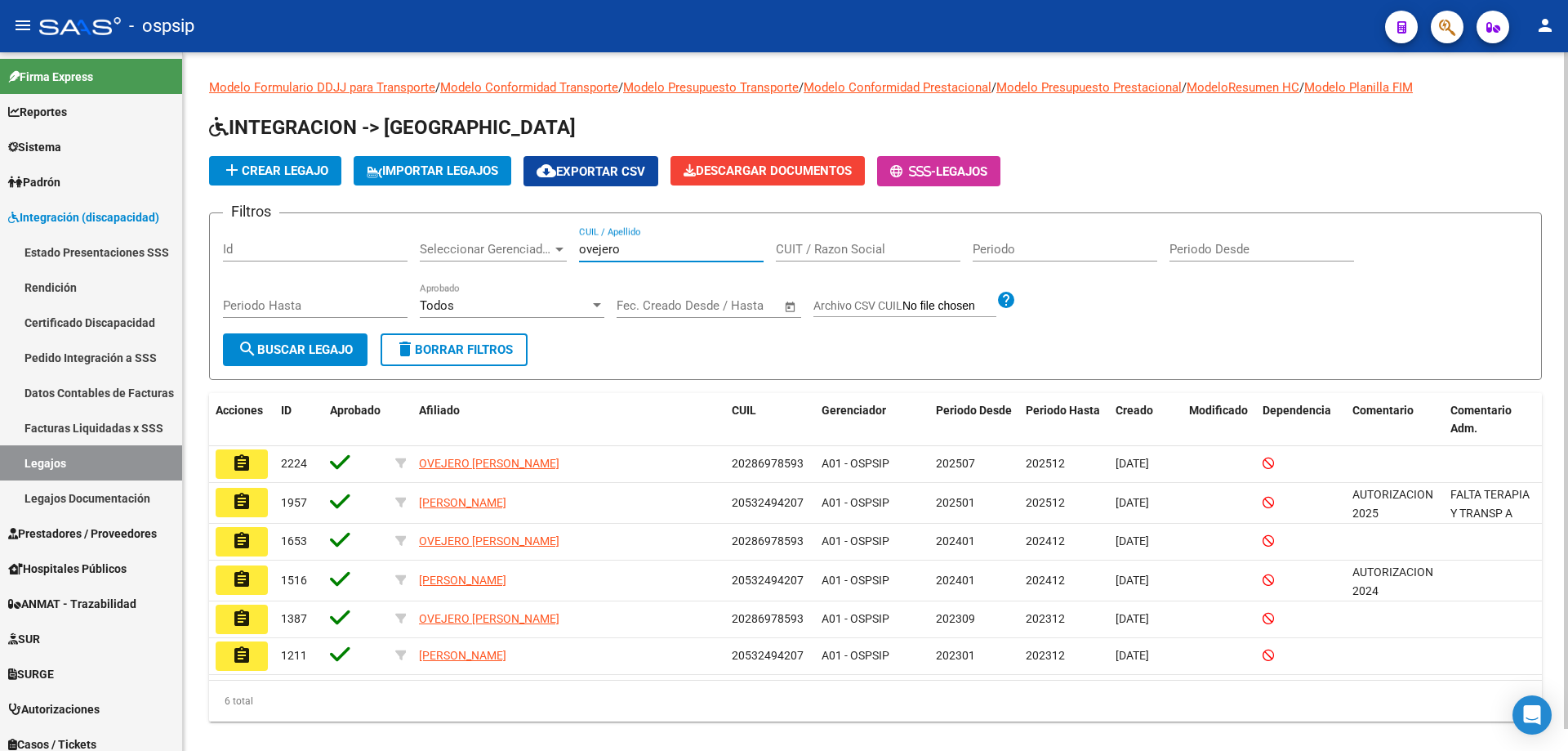
click at [638, 248] on input "ovejero" at bounding box center [671, 249] width 185 height 15
type input "o"
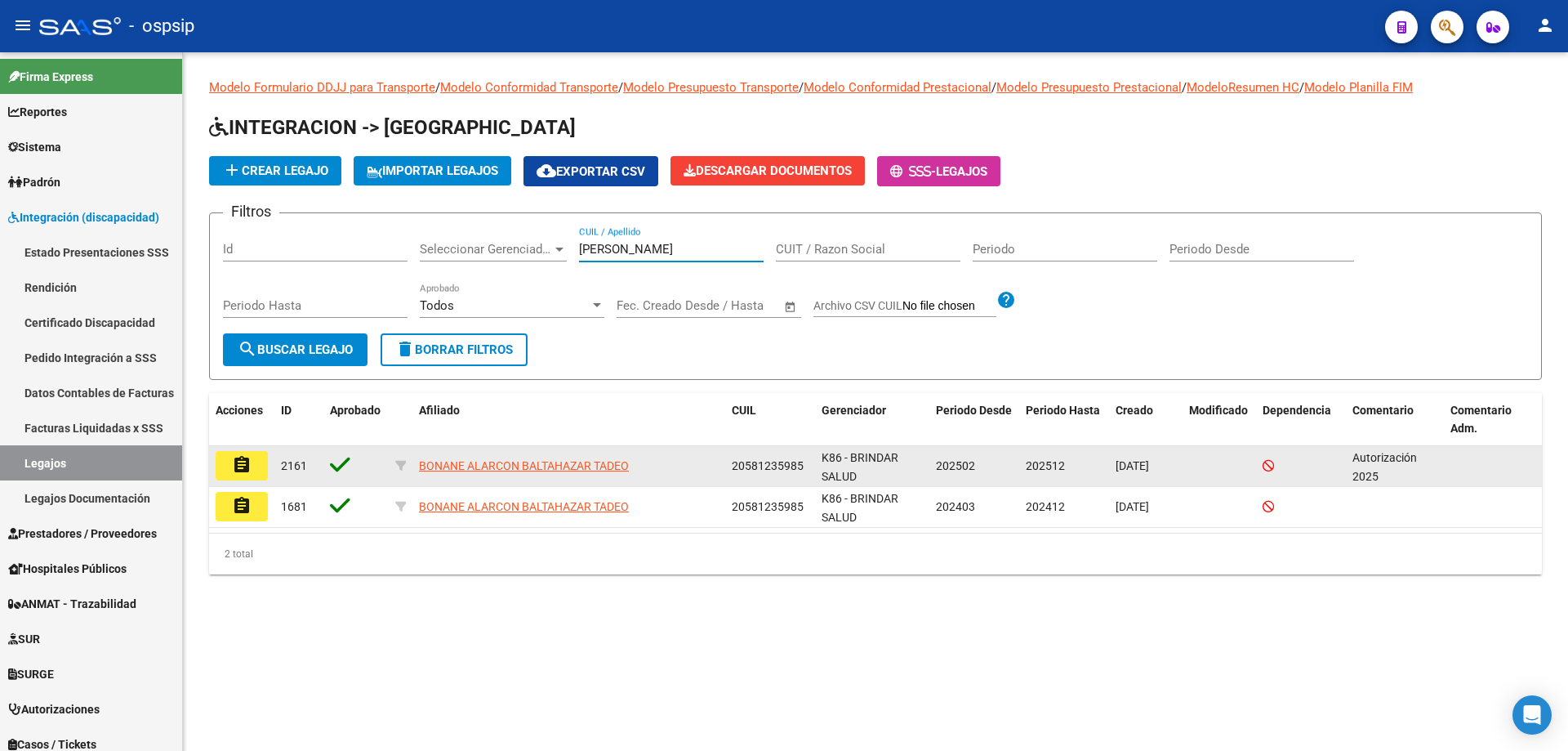
type input "[PERSON_NAME]"
click at [252, 461] on button "assignment" at bounding box center [242, 465] width 52 height 29
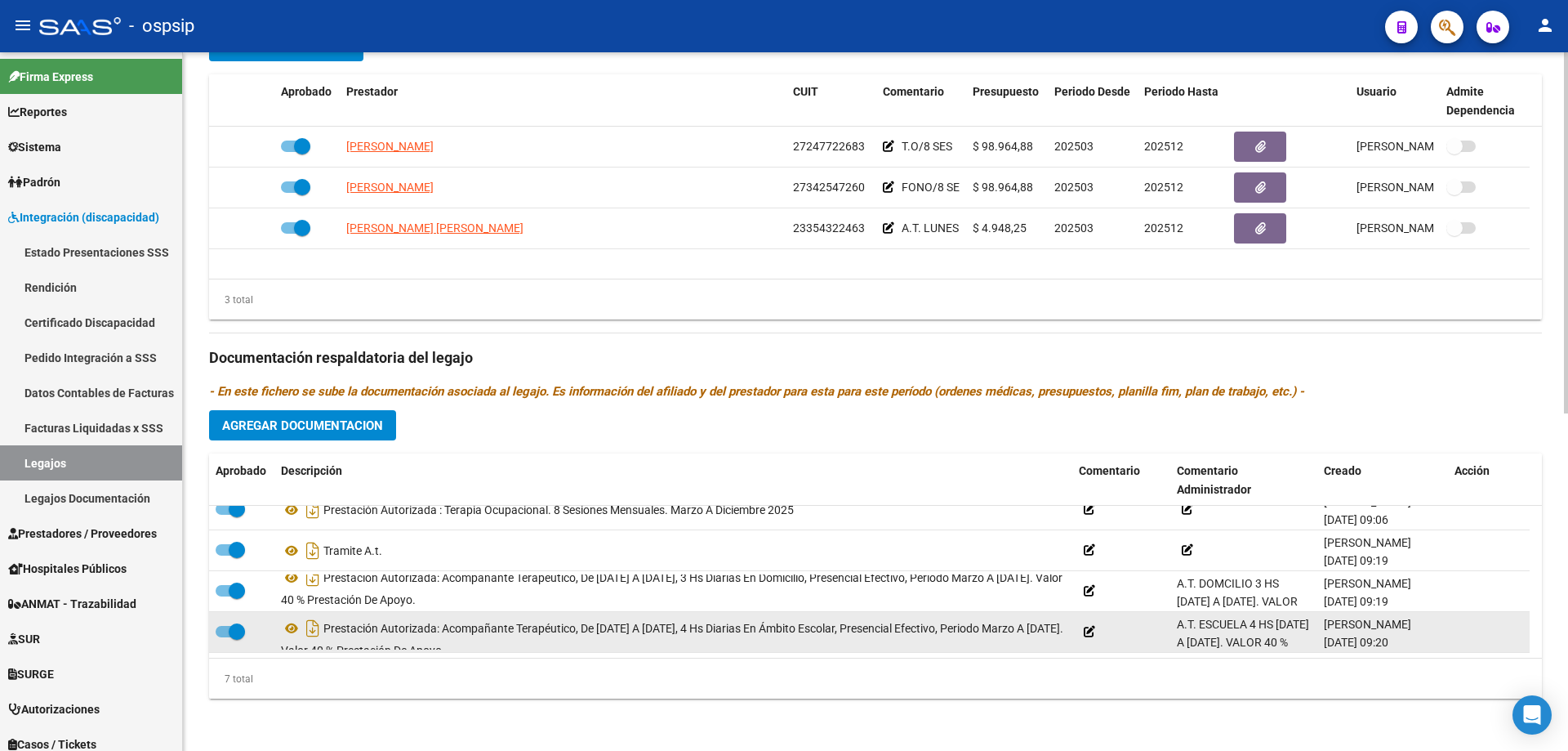
scroll to position [1, 0]
click at [290, 627] on icon at bounding box center [291, 627] width 22 height 20
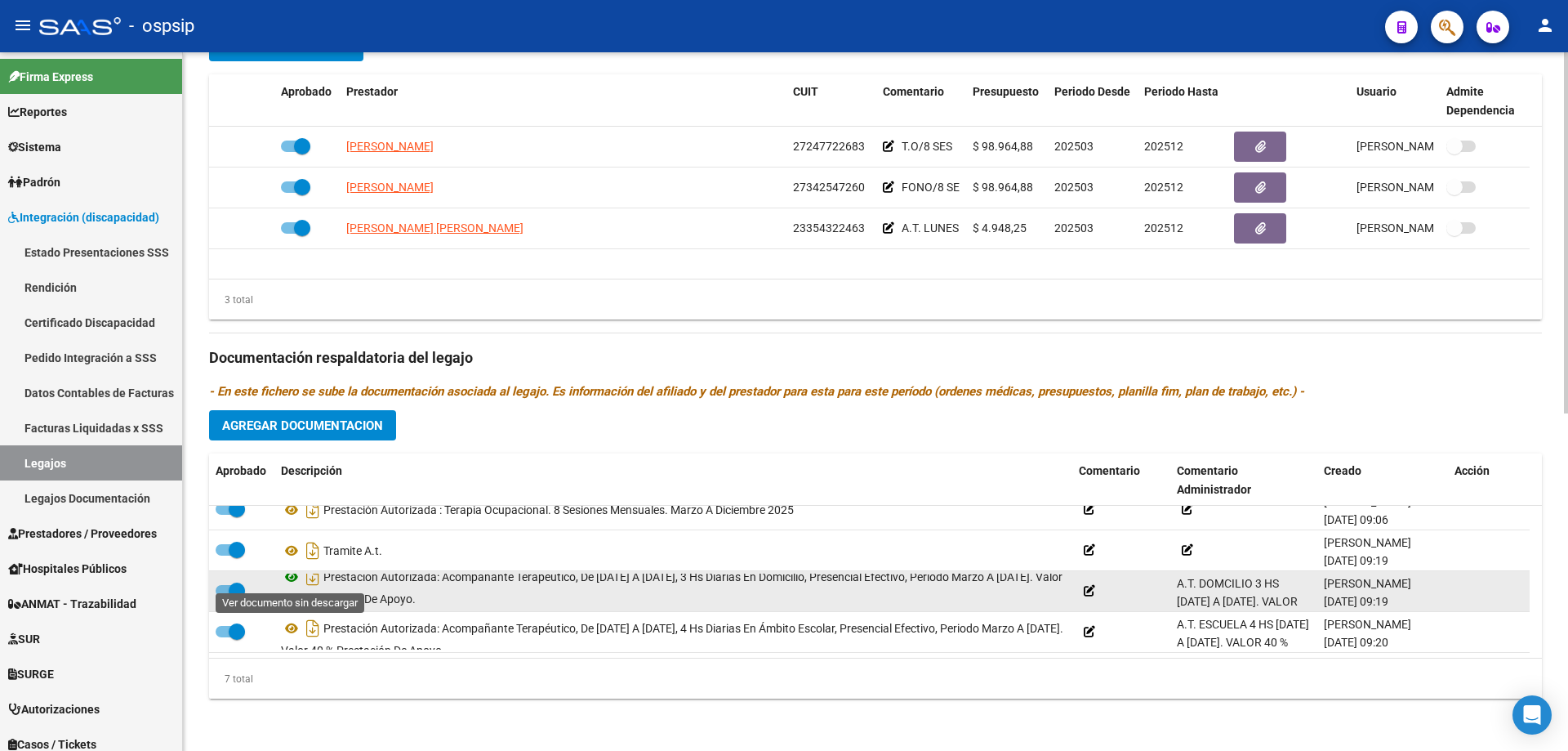
click at [292, 578] on icon at bounding box center [291, 577] width 22 height 20
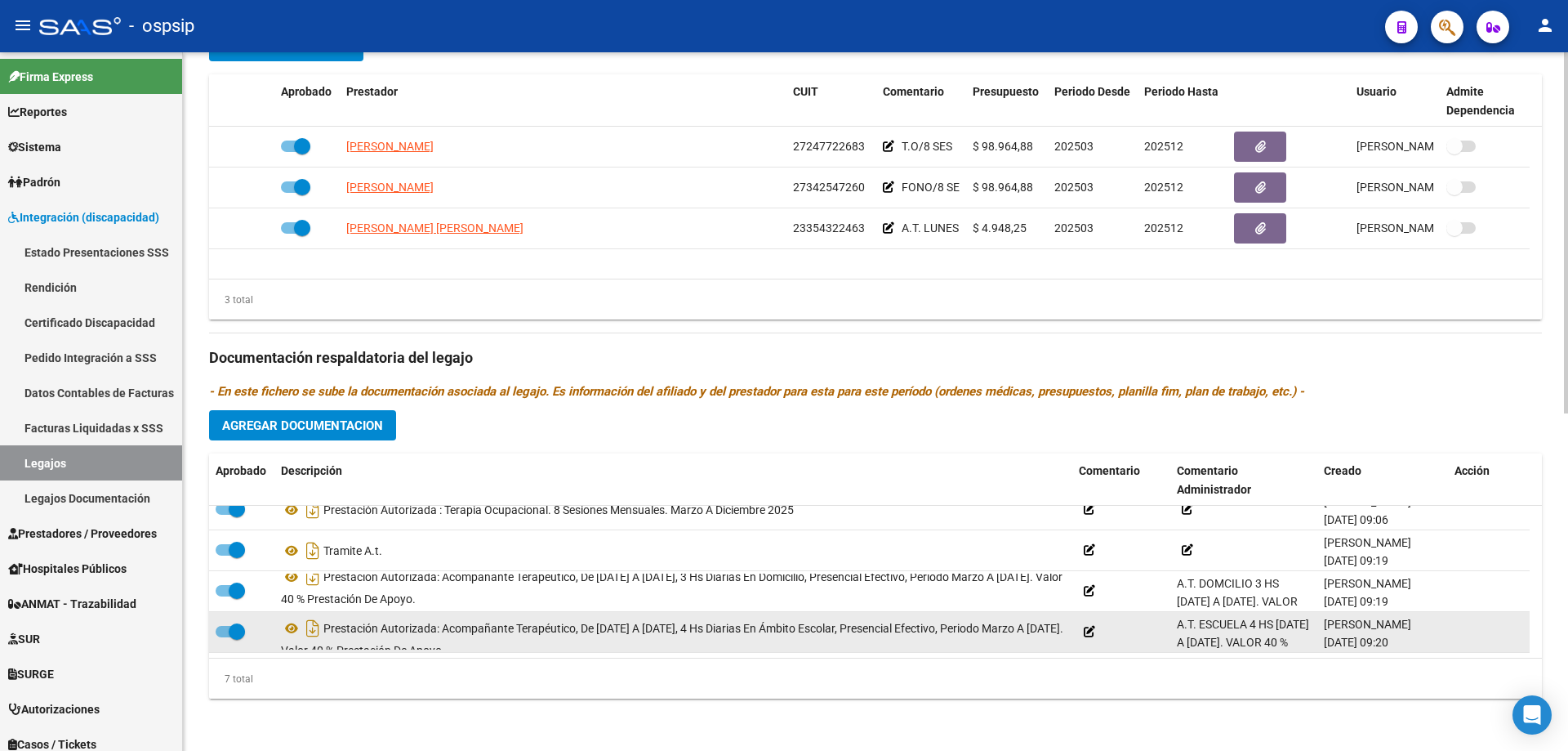
scroll to position [3, 0]
click at [290, 625] on icon at bounding box center [291, 627] width 22 height 20
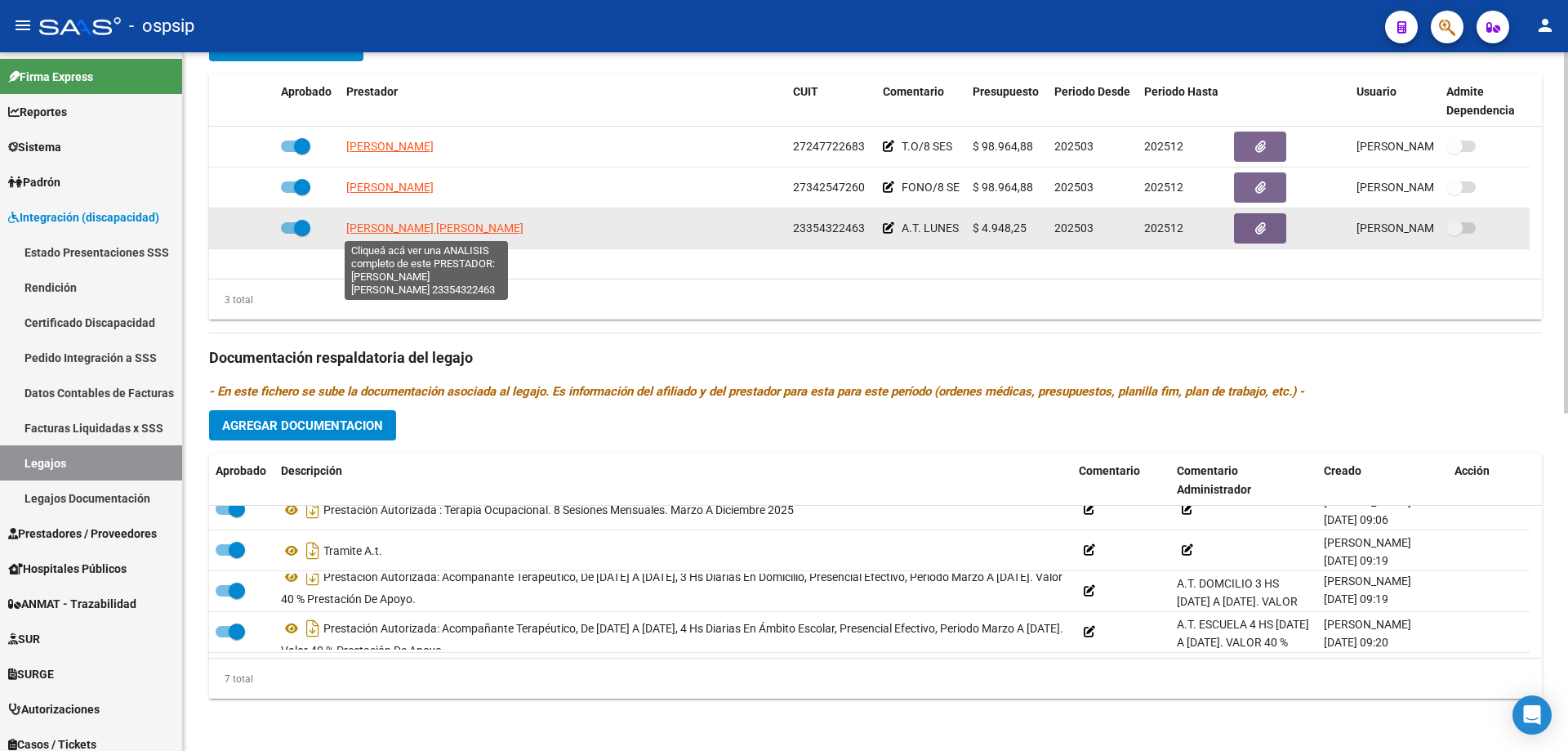
click at [353, 221] on span "[PERSON_NAME] [PERSON_NAME]" at bounding box center [434, 228] width 177 height 13
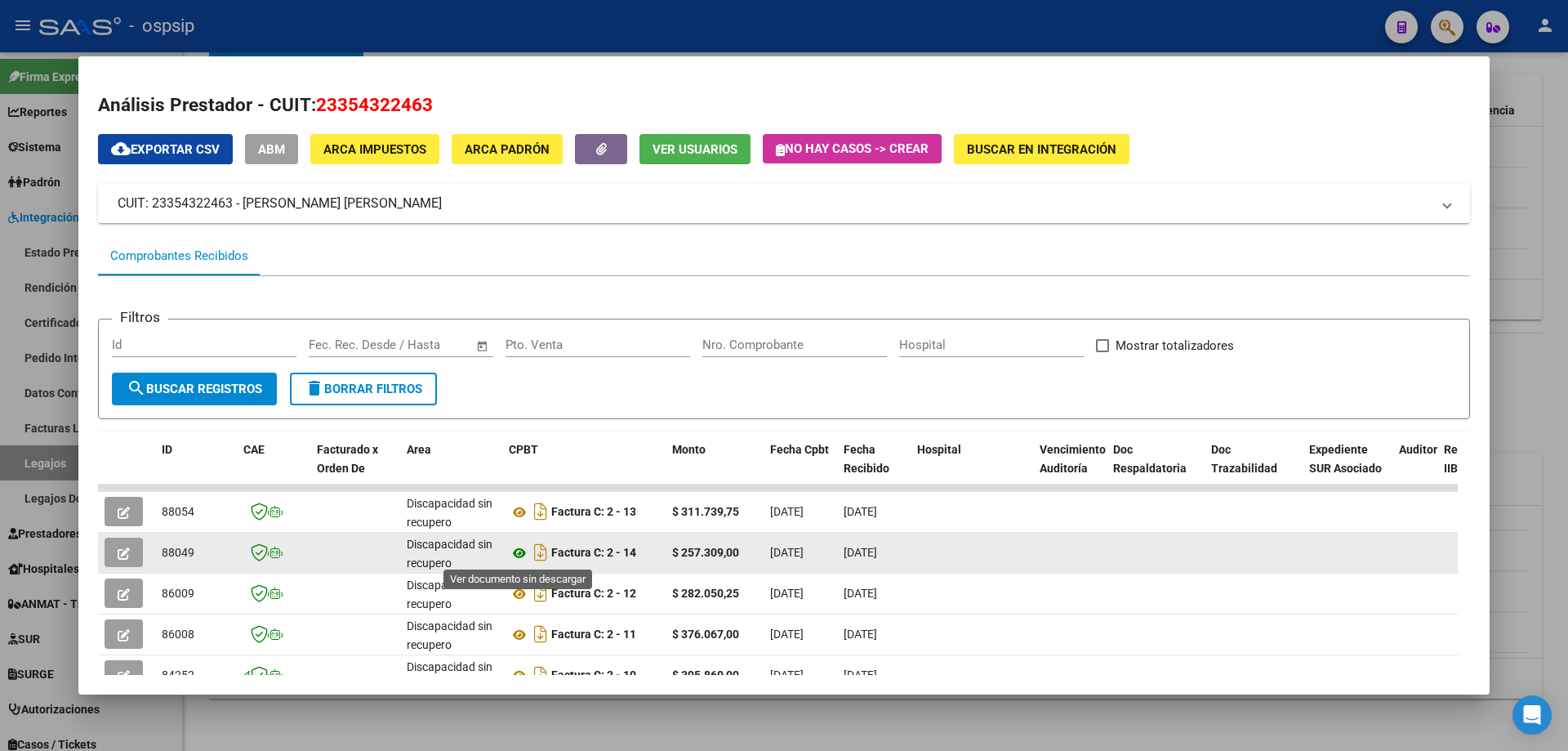
click at [518, 552] on icon at bounding box center [519, 552] width 22 height 20
